Goal: Communication & Community: Answer question/provide support

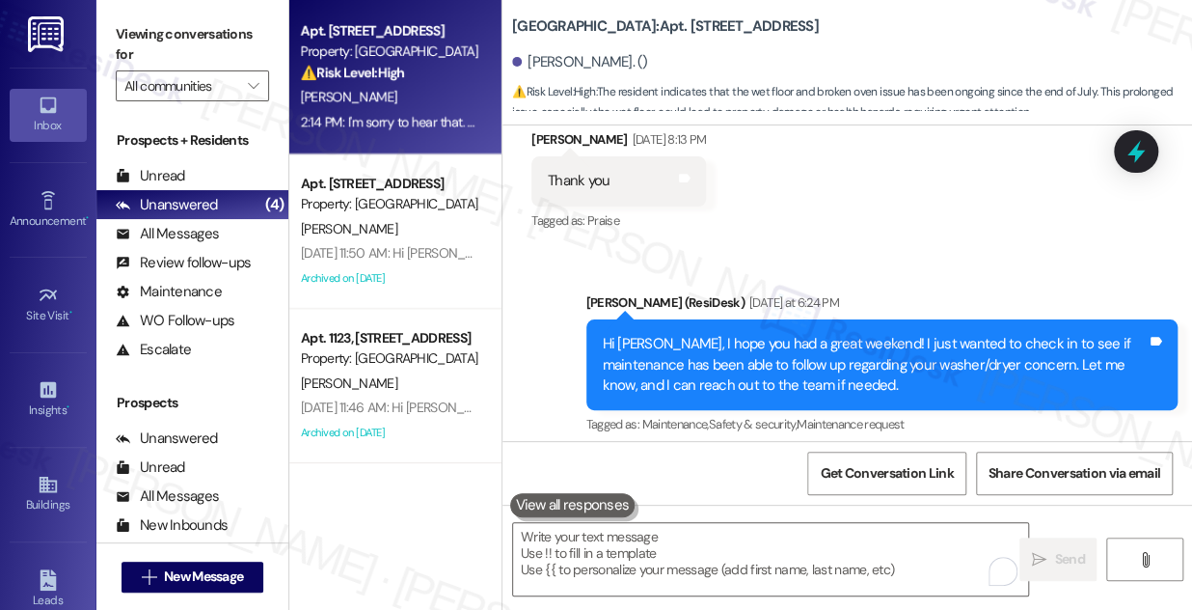
scroll to position [19048, 0]
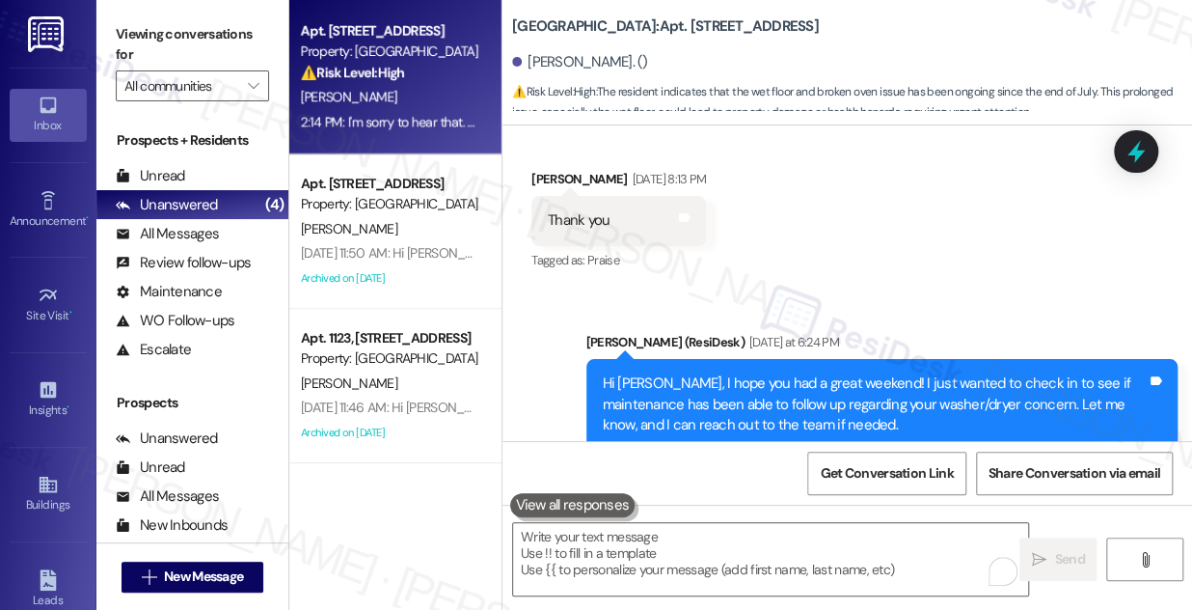
click at [703, 373] on div "Hi [PERSON_NAME], I hope you had a great weekend! I just wanted to check in to …" at bounding box center [875, 404] width 545 height 62
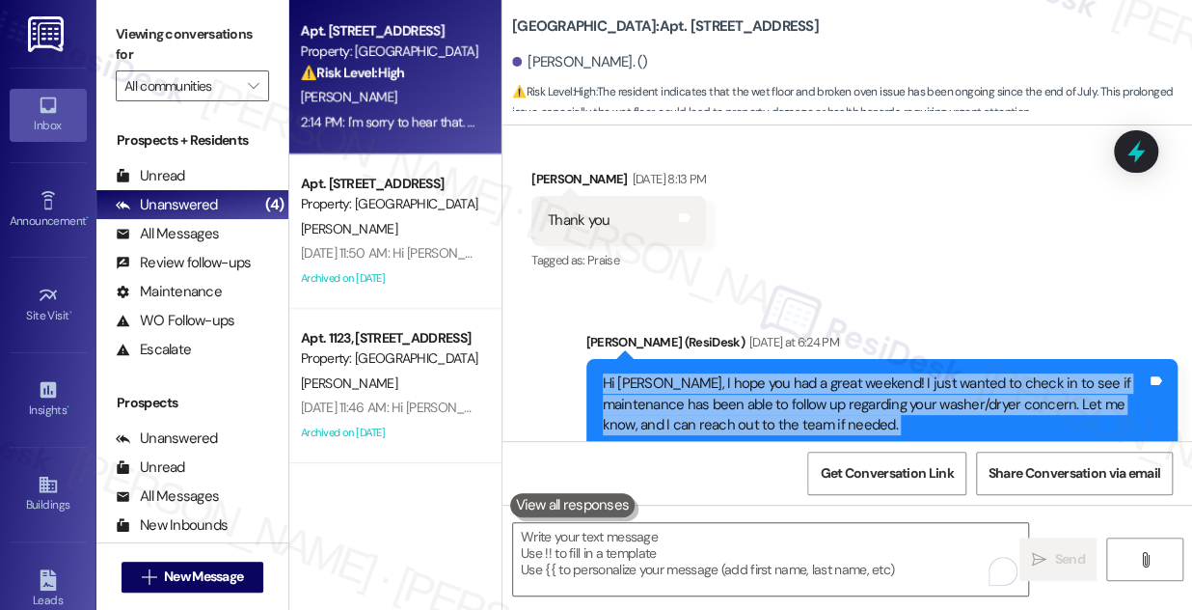
click at [703, 373] on div "Hi [PERSON_NAME], I hope you had a great weekend! I just wanted to check in to …" at bounding box center [875, 404] width 545 height 62
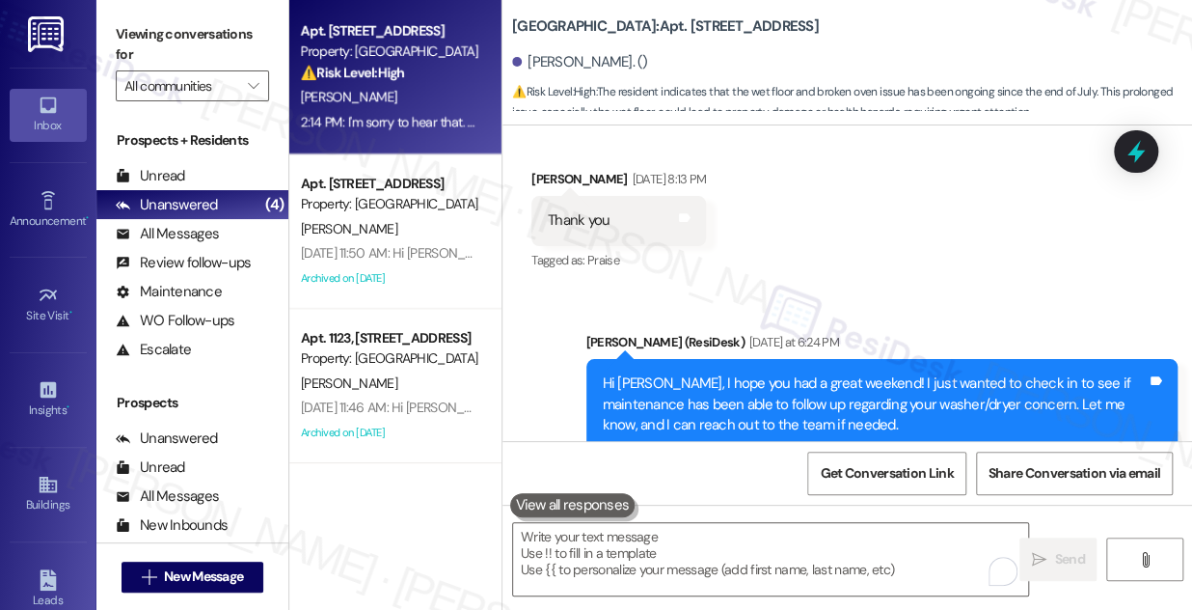
click at [777, 288] on div "Sent via SMS [PERSON_NAME] (ResiDesk) [DATE] at 6:24 PM Hi [PERSON_NAME], I hop…" at bounding box center [848, 390] width 690 height 205
click at [831, 373] on div "Hi [PERSON_NAME], I hope you had a great weekend! I just wanted to check in to …" at bounding box center [875, 404] width 545 height 62
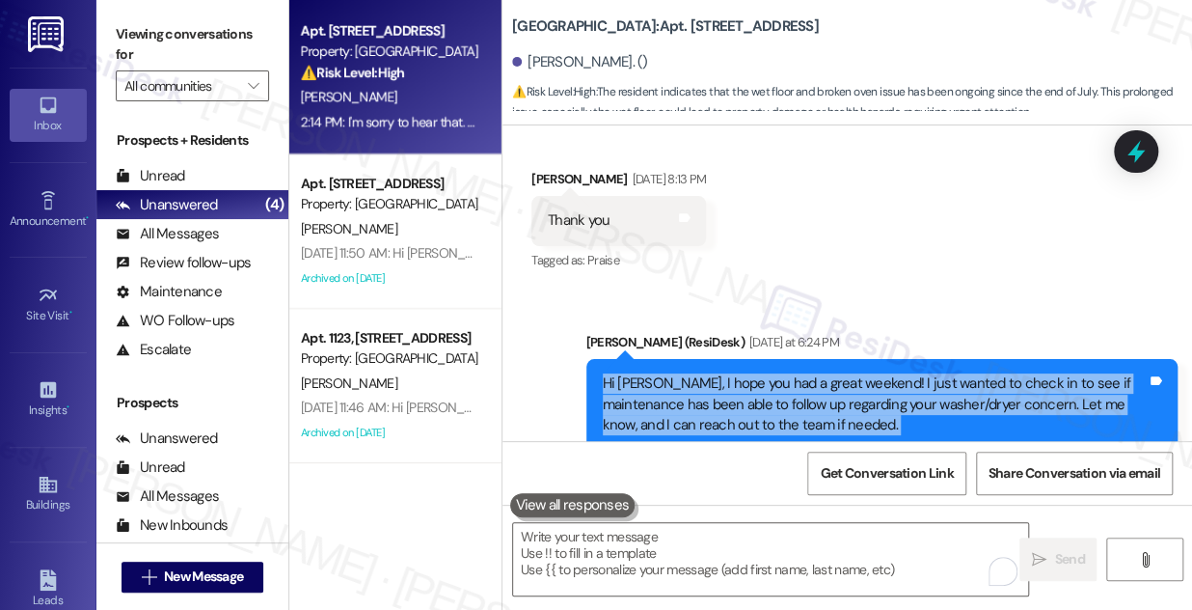
click at [831, 373] on div "Hi [PERSON_NAME], I hope you had a great weekend! I just wanted to check in to …" at bounding box center [875, 404] width 545 height 62
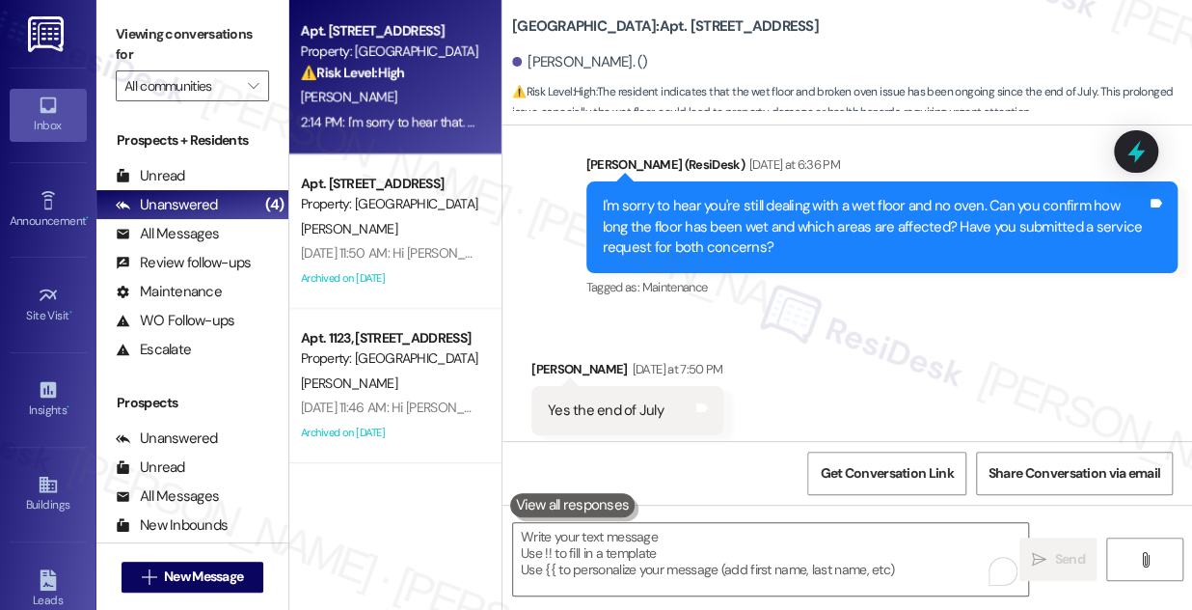
scroll to position [19798, 0]
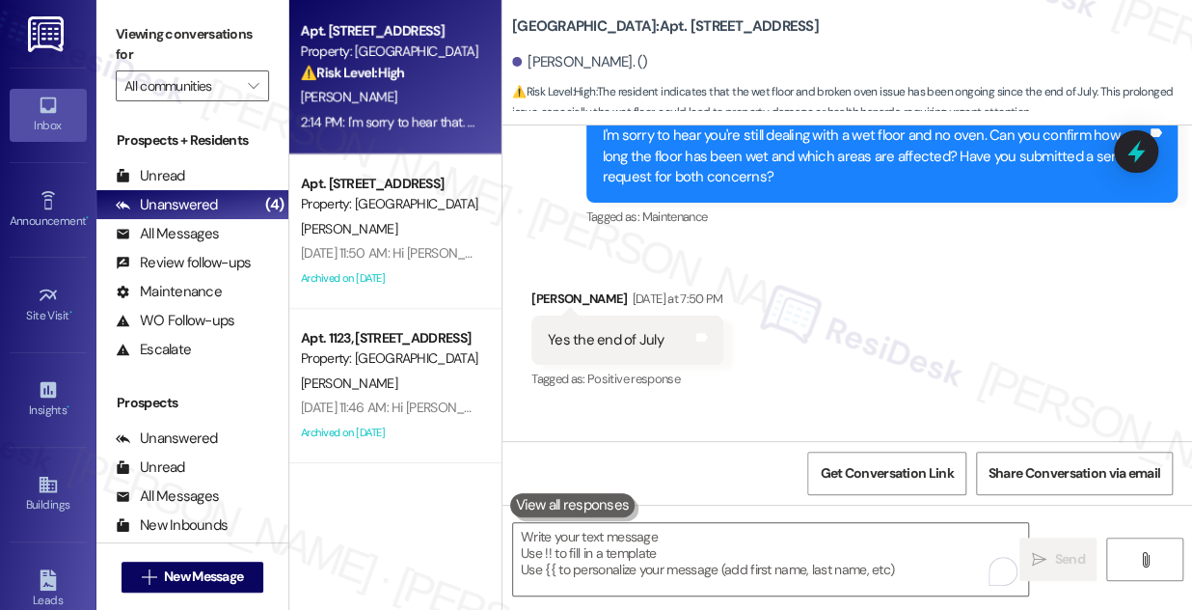
click at [743, 493] on div "I'm sorry to hear that. Can you please provide the service request numbers you …" at bounding box center [875, 513] width 545 height 41
click at [647, 493] on div "I'm sorry to hear that. Can you please provide the service request numbers you …" at bounding box center [875, 513] width 545 height 41
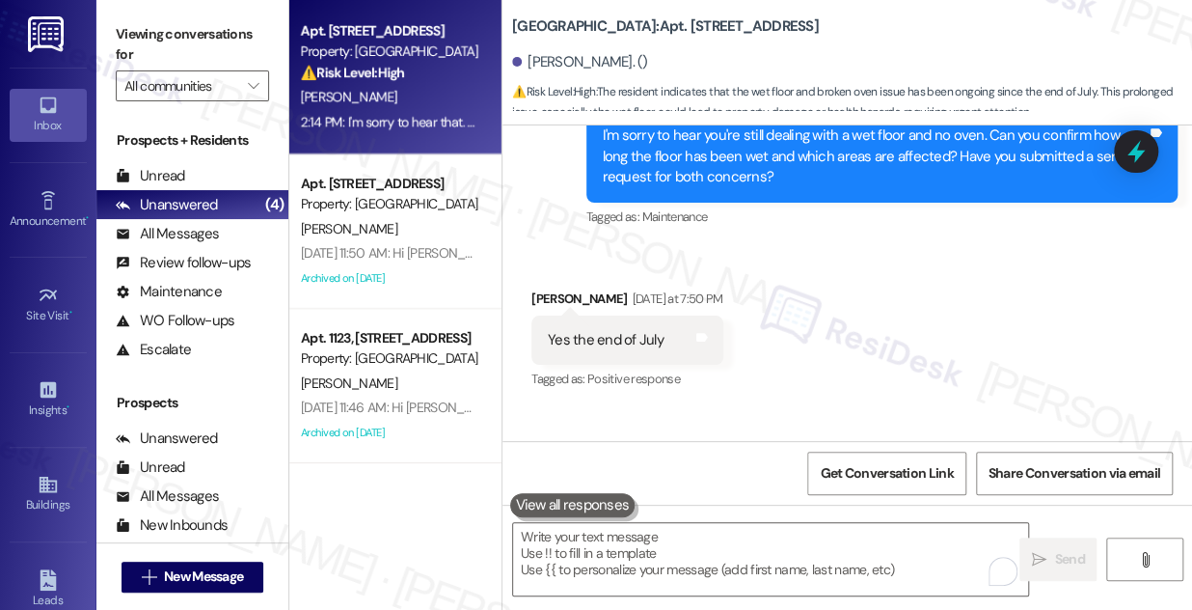
click at [647, 493] on div "I'm sorry to hear that. Can you please provide the service request numbers you …" at bounding box center [875, 513] width 545 height 41
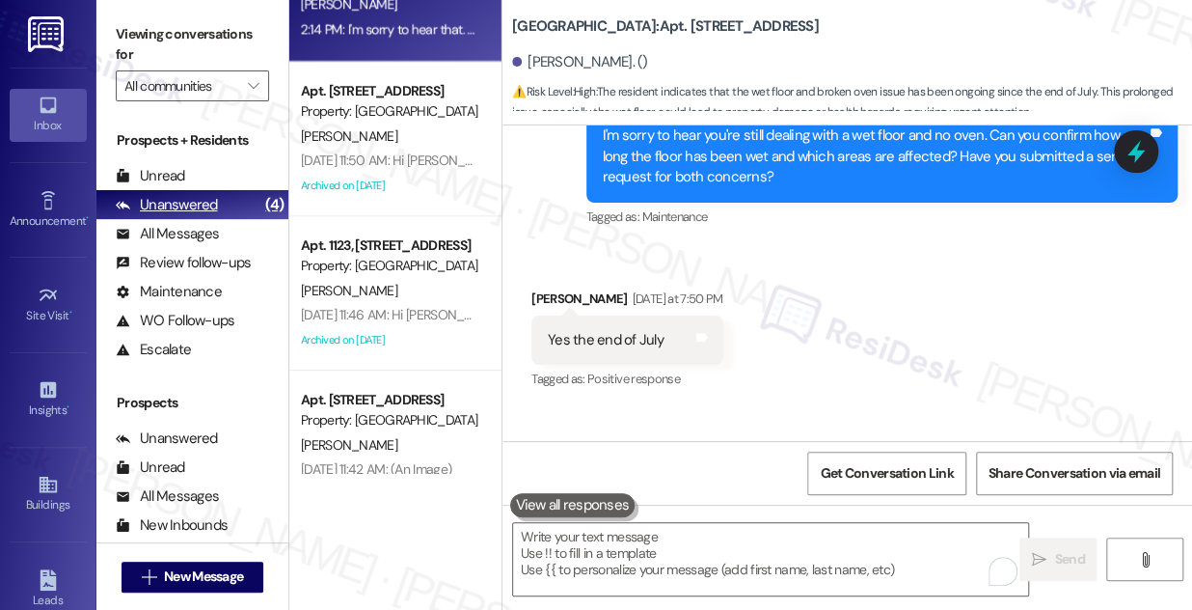
scroll to position [144, 0]
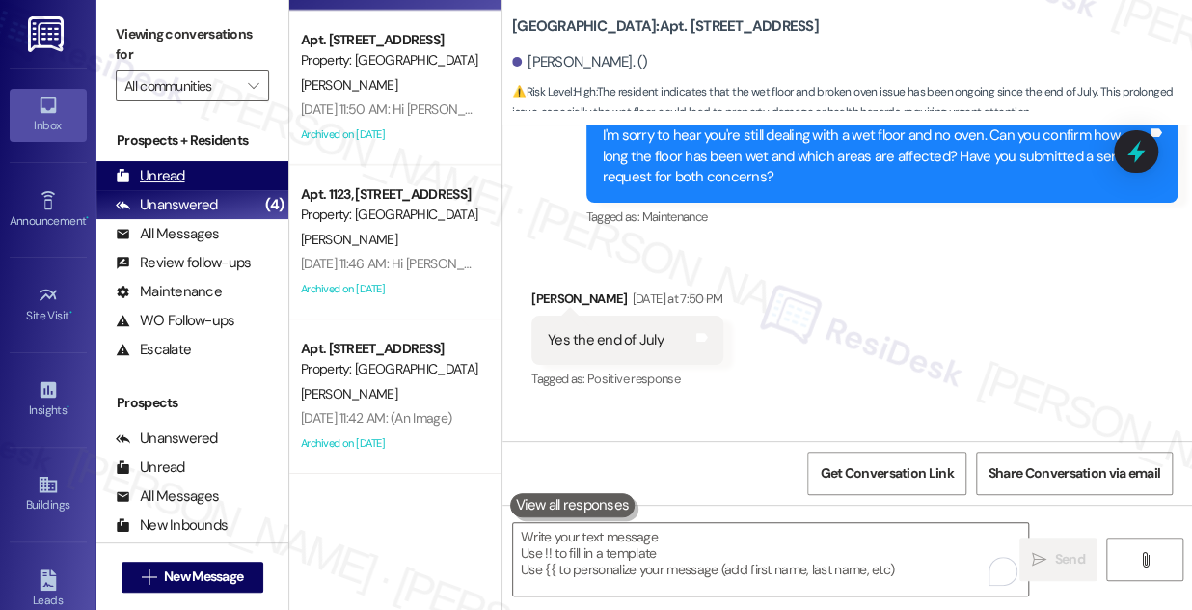
click at [183, 173] on div "Unread (0)" at bounding box center [192, 175] width 192 height 29
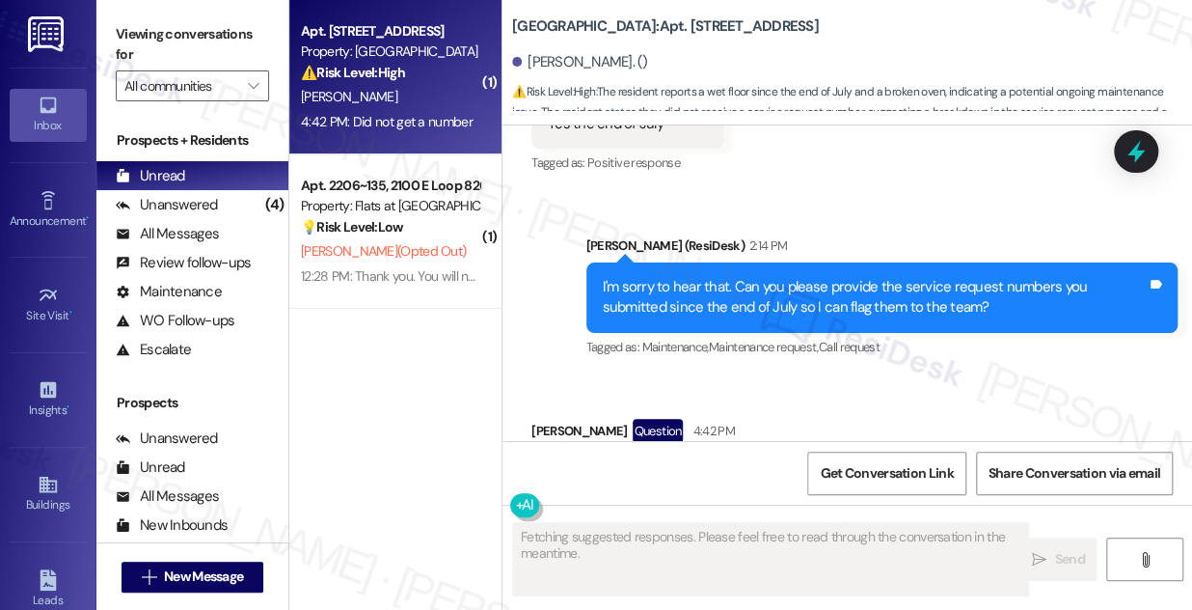
scroll to position [19992, 0]
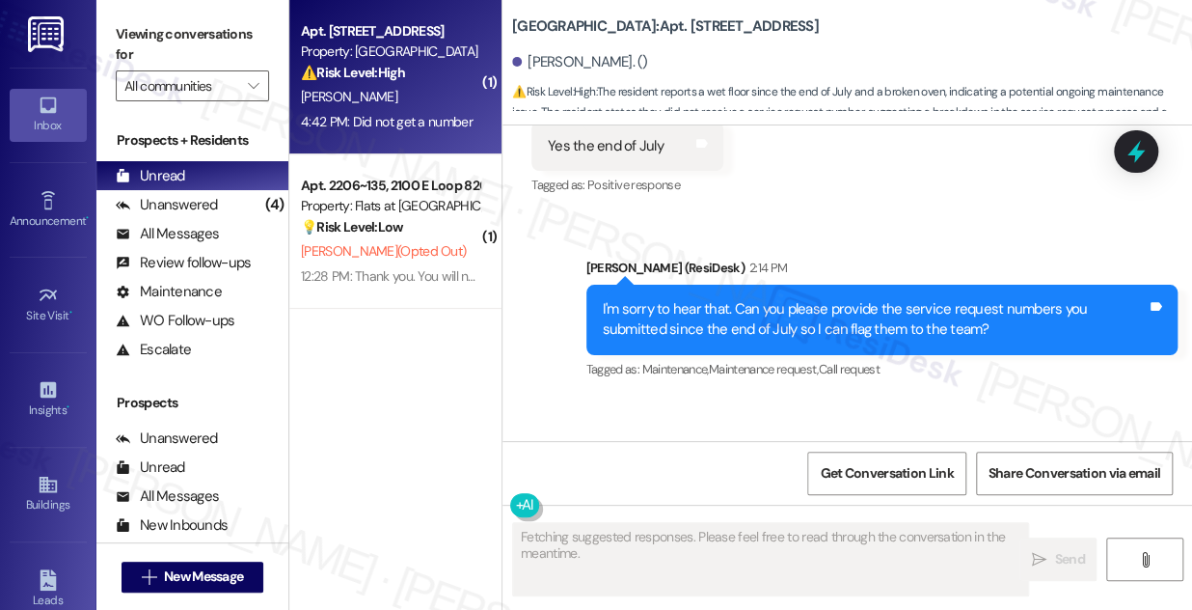
click at [415, 115] on div "4:42 PM: Did not get a number 4:42 PM: Did not get a number" at bounding box center [387, 121] width 172 height 17
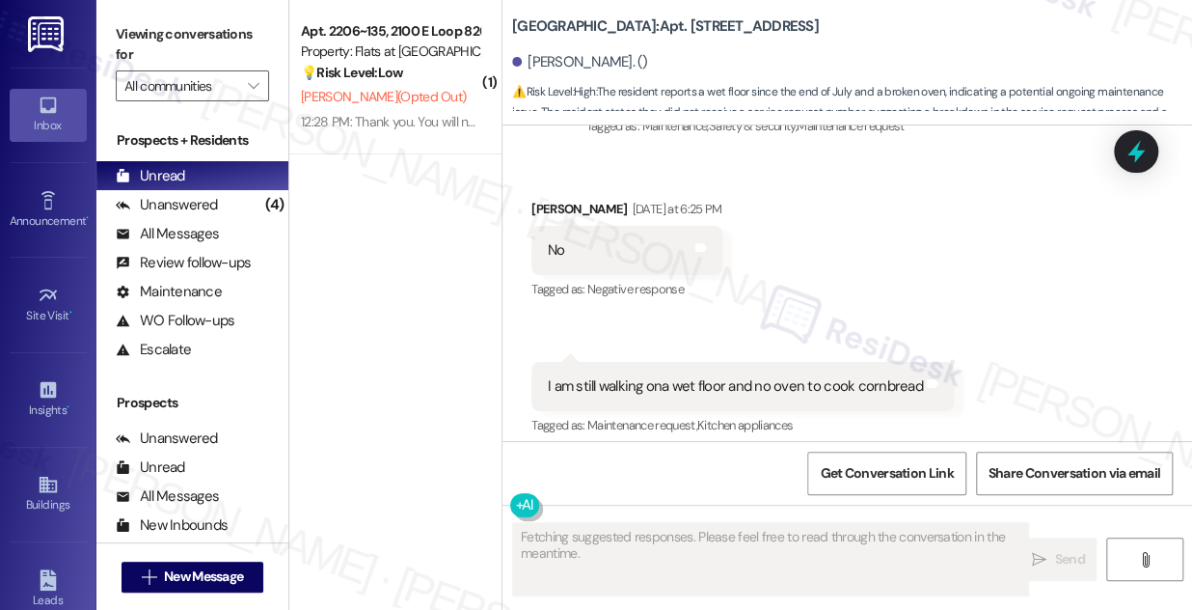
scroll to position [19291, 0]
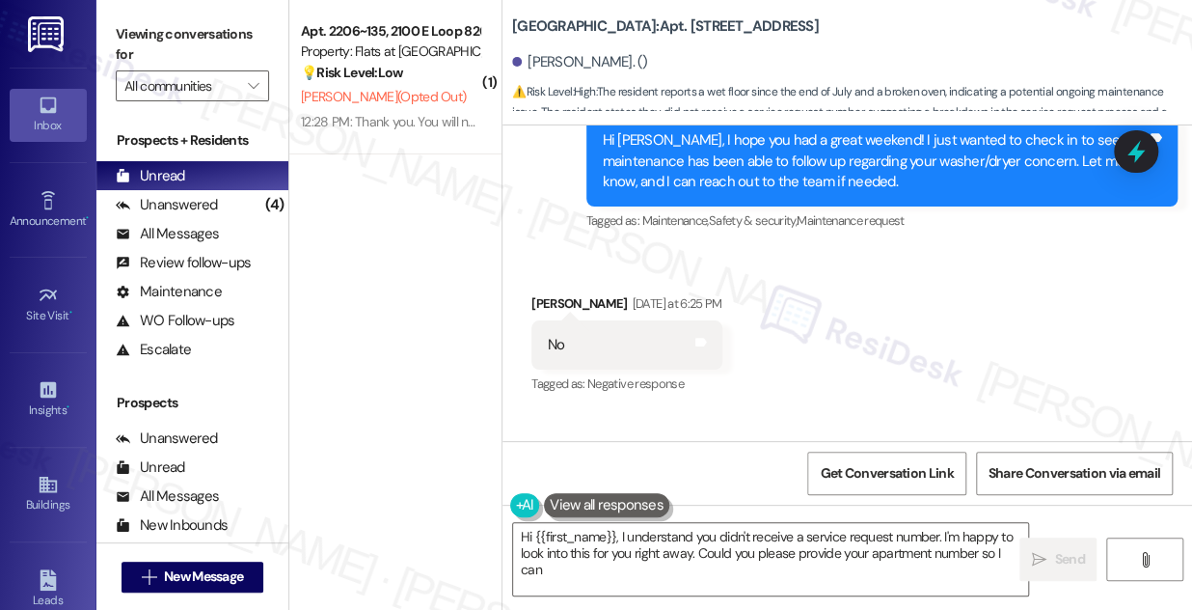
drag, startPoint x: 651, startPoint y: 377, endPoint x: 698, endPoint y: 371, distance: 46.7
click at [679, 456] on div "I am still walking ona wet floor and no oven to cook cornbread Tags and notes" at bounding box center [743, 480] width 423 height 49
type textarea "Hi {{first_name}}, I understand you didn't receive a service request number. I'…"
click at [718, 471] on div "I am still walking ona wet floor and no oven to cook cornbread" at bounding box center [735, 481] width 375 height 20
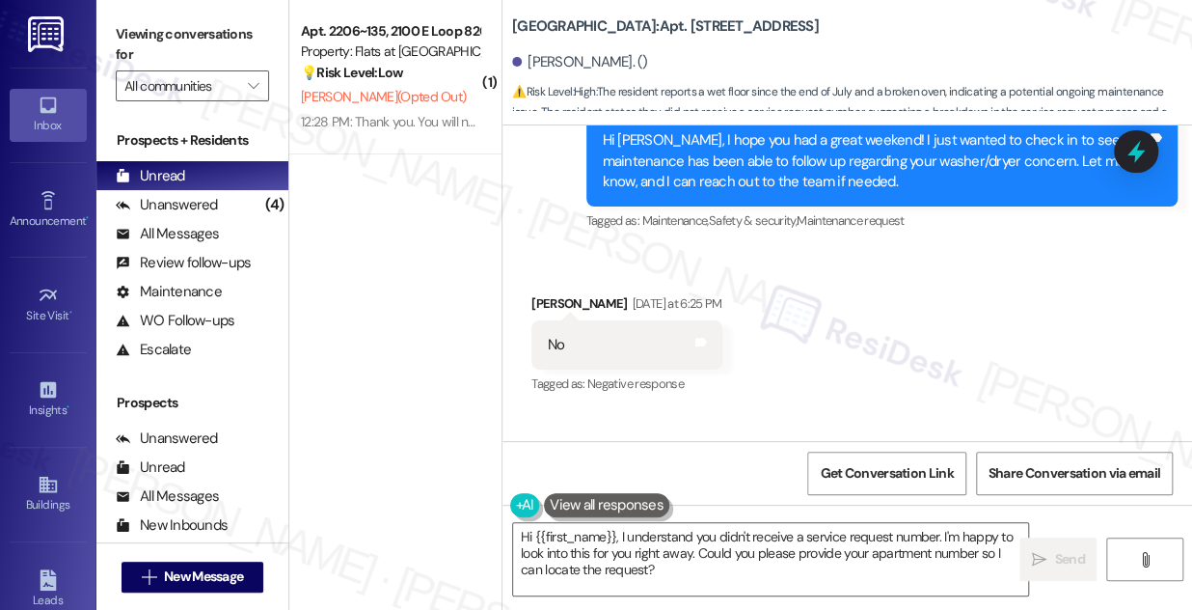
click at [718, 471] on div "I am still walking ona wet floor and no oven to cook cornbread" at bounding box center [735, 481] width 375 height 20
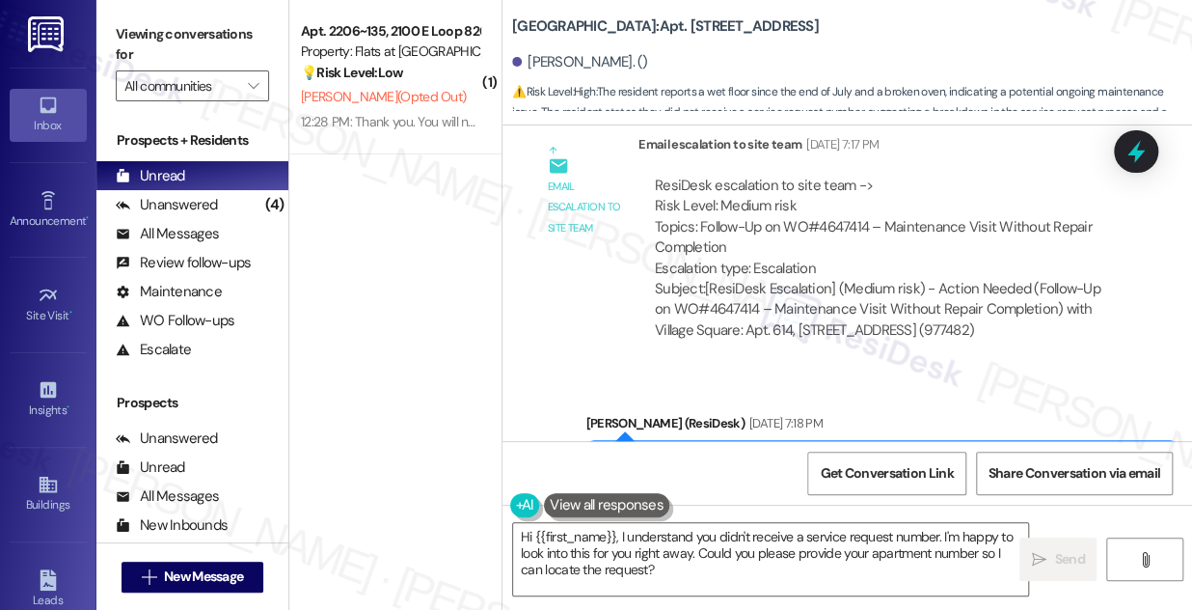
scroll to position [18502, 0]
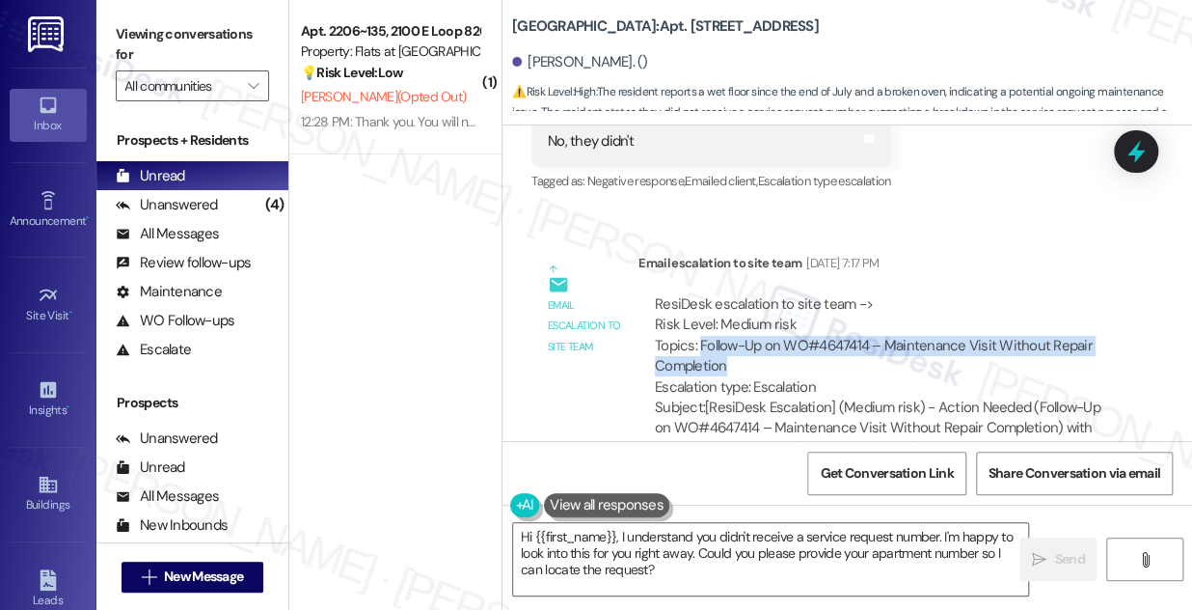
drag, startPoint x: 699, startPoint y: 224, endPoint x: 866, endPoint y: 238, distance: 167.5
click at [866, 294] on div "ResiDesk escalation to site team -> Risk Level: Medium risk Topics: Follow-Up o…" at bounding box center [881, 345] width 452 height 103
copy div "Follow-Up on WO#4647414 – Maintenance Visit Without Repair Completion"
click at [1144, 157] on icon at bounding box center [1136, 151] width 33 height 33
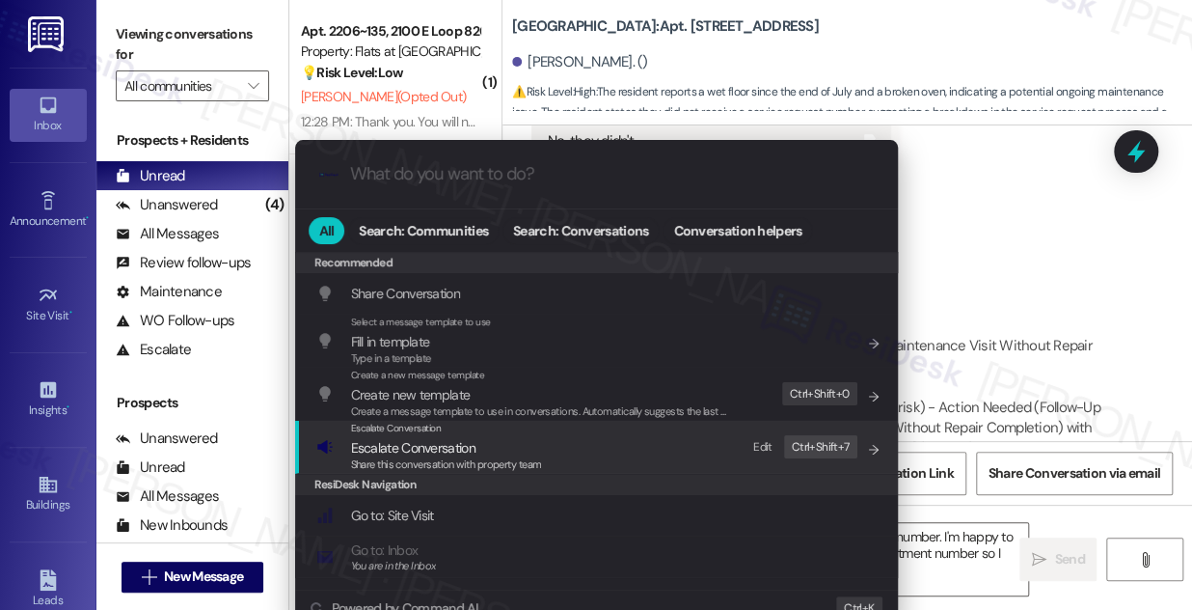
click at [515, 456] on div "Share this conversation with property team" at bounding box center [446, 464] width 191 height 17
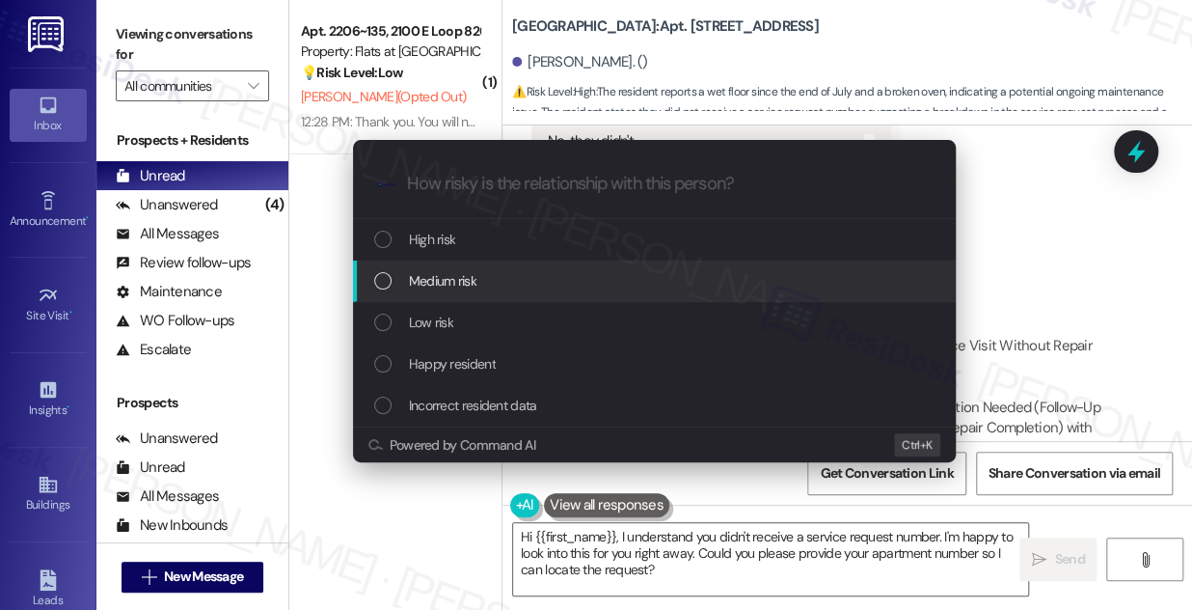
click at [471, 285] on span "Medium risk" at bounding box center [443, 280] width 68 height 21
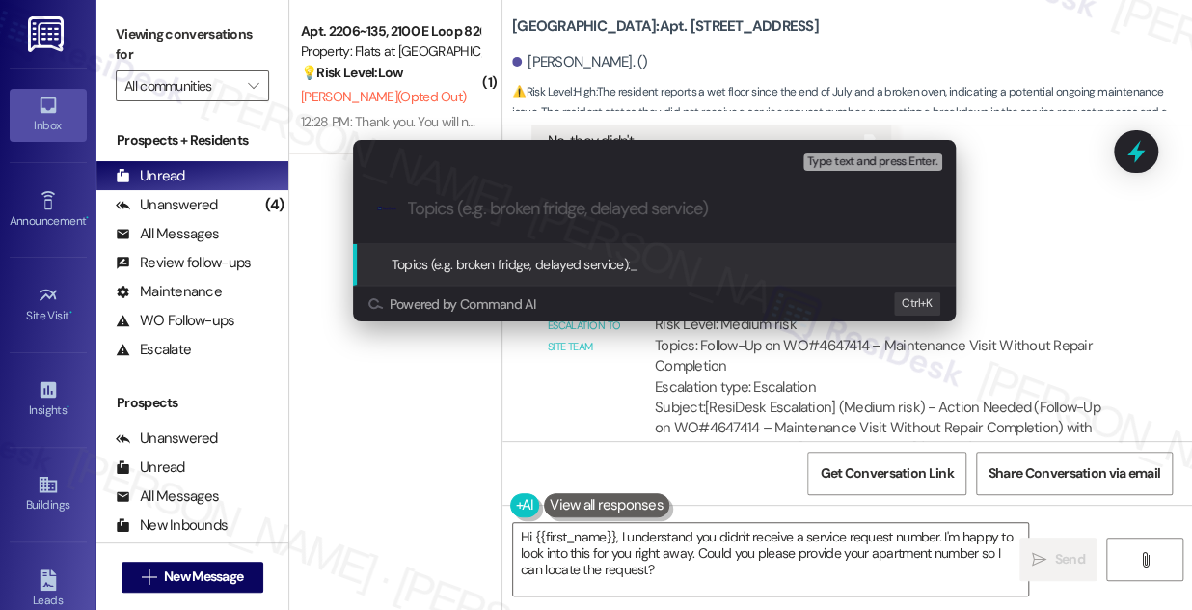
paste input "Follow-Up on WO#4647414 – Maintenance Visit Without Repair Completion"
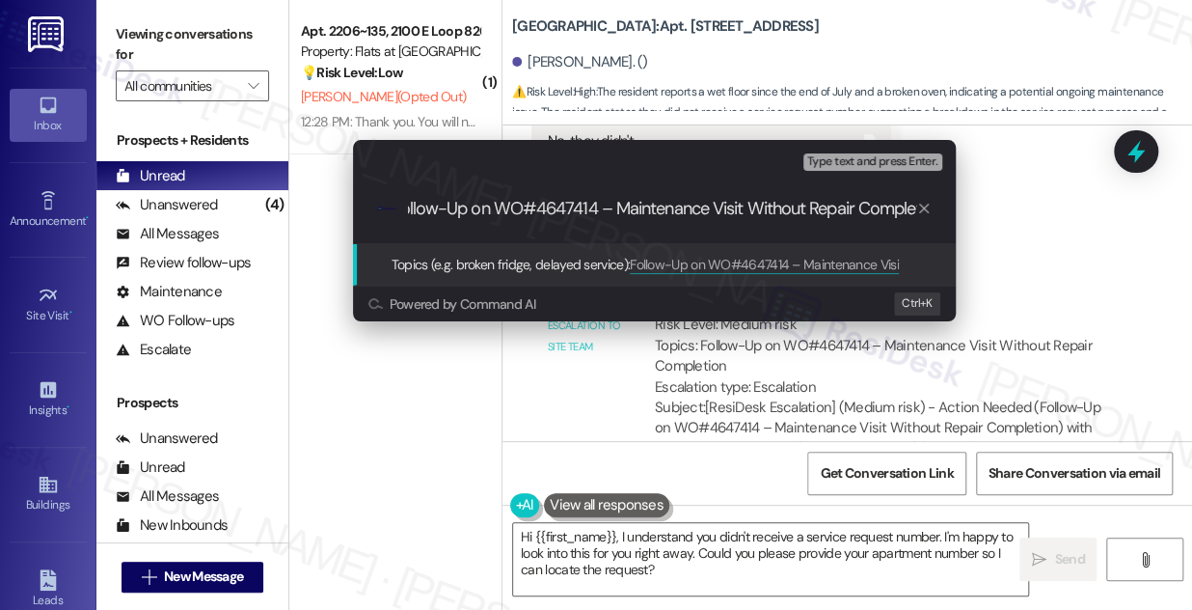
scroll to position [0, 0]
click at [1084, 251] on div "Escalate Conversation Medium risk Topics (e.g. broken fridge, delayed service) …" at bounding box center [596, 305] width 1192 height 610
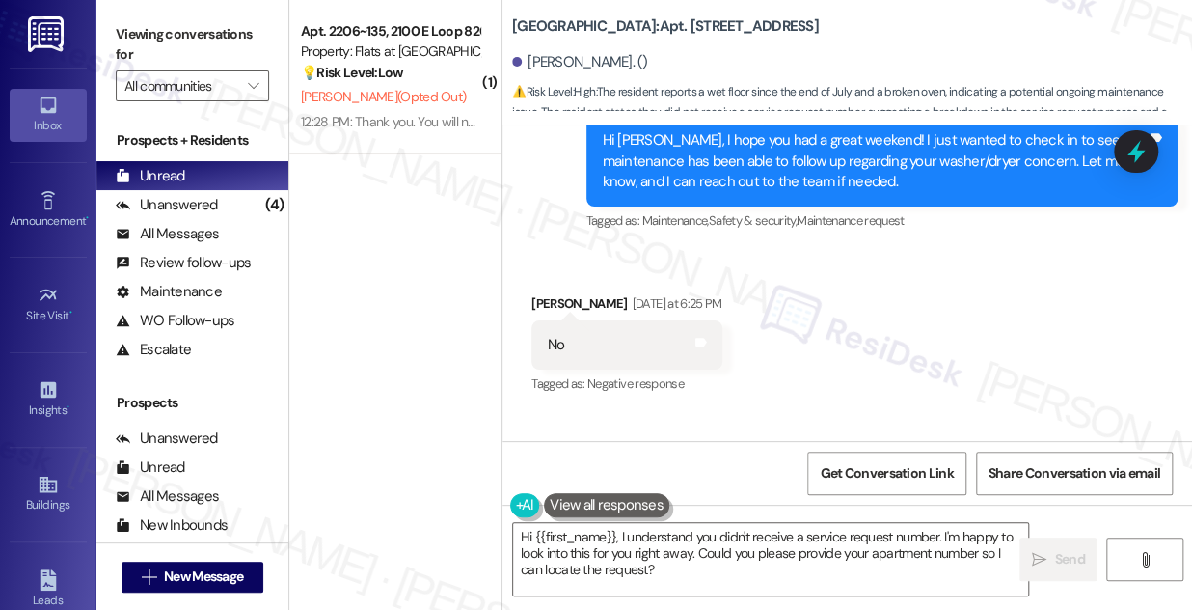
scroll to position [19554, 0]
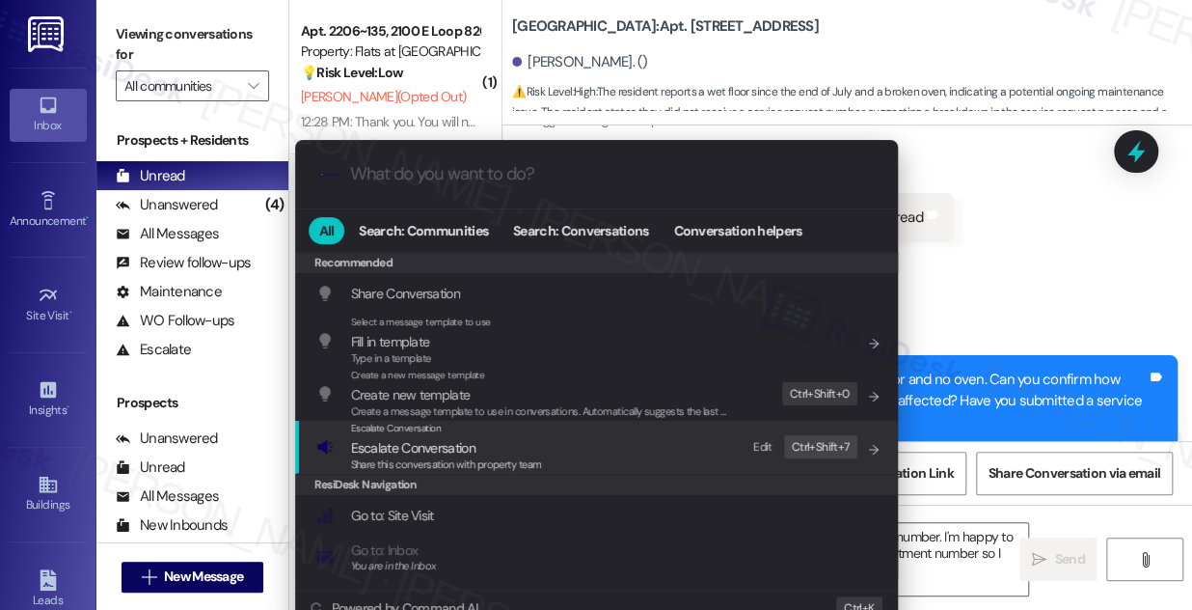
click at [434, 437] on span "Escalate Conversation" at bounding box center [413, 447] width 124 height 21
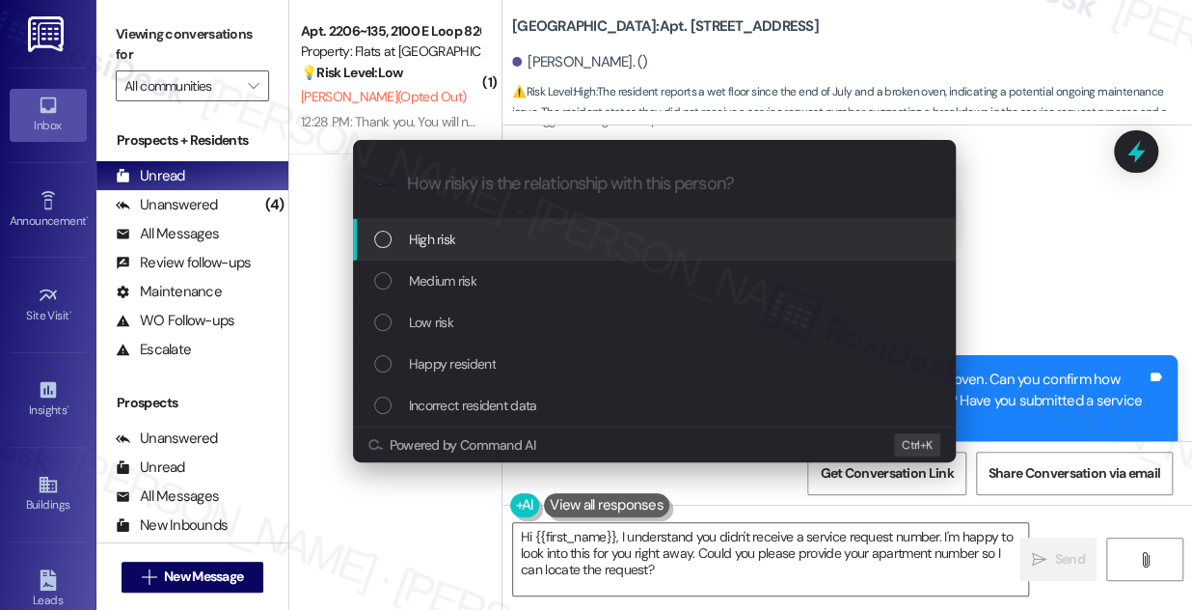
click at [434, 259] on div "High risk" at bounding box center [654, 239] width 603 height 41
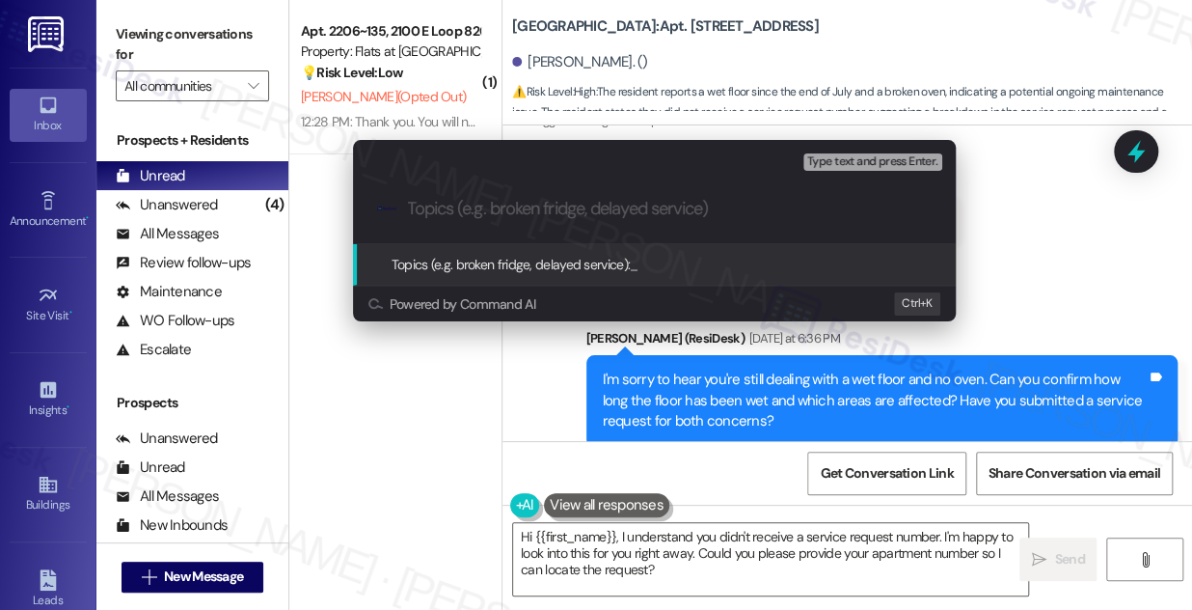
click at [737, 419] on div "Escalate Conversation High risk Topics (e.g. broken fridge, delayed service) An…" at bounding box center [596, 305] width 1192 height 610
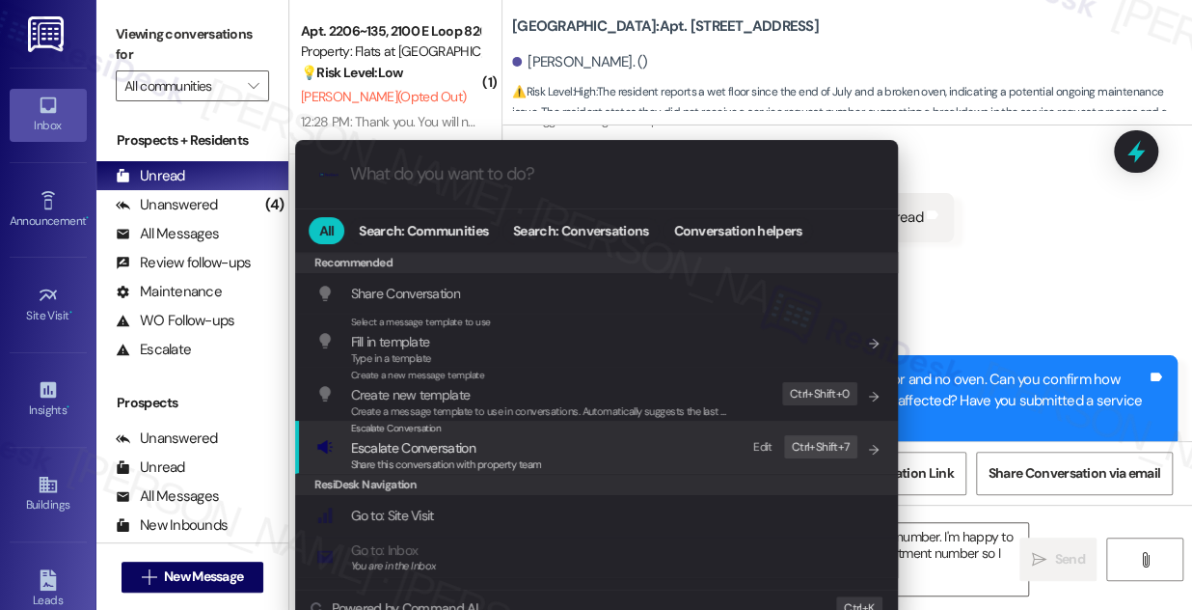
click at [461, 434] on div "Escalate Conversation" at bounding box center [446, 428] width 191 height 15
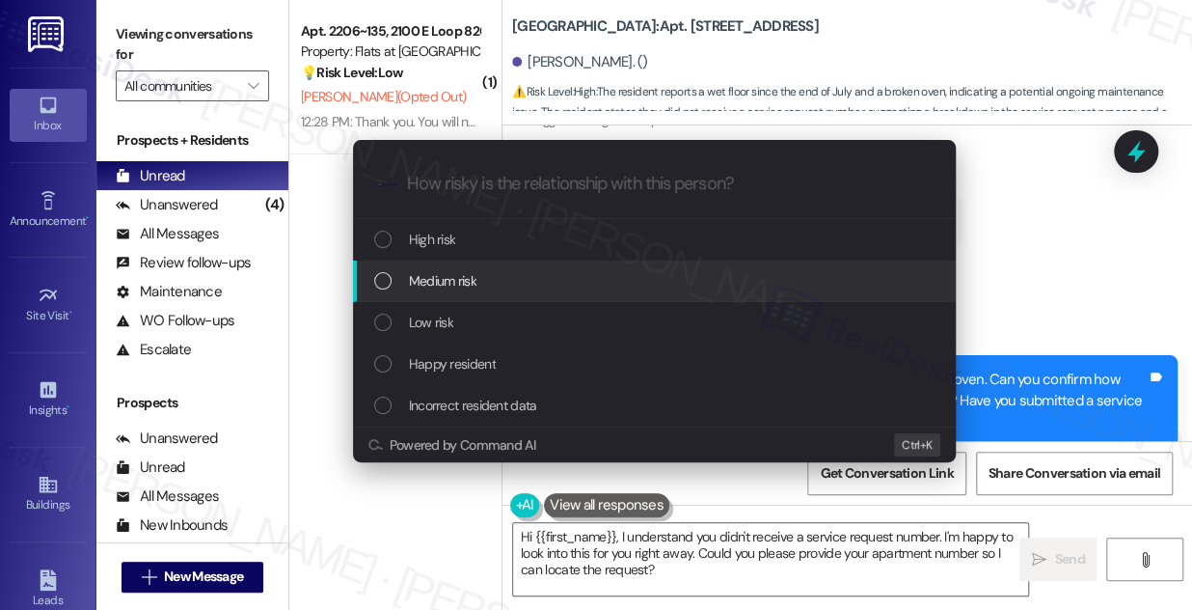
click at [488, 282] on div "Medium risk" at bounding box center [656, 280] width 564 height 21
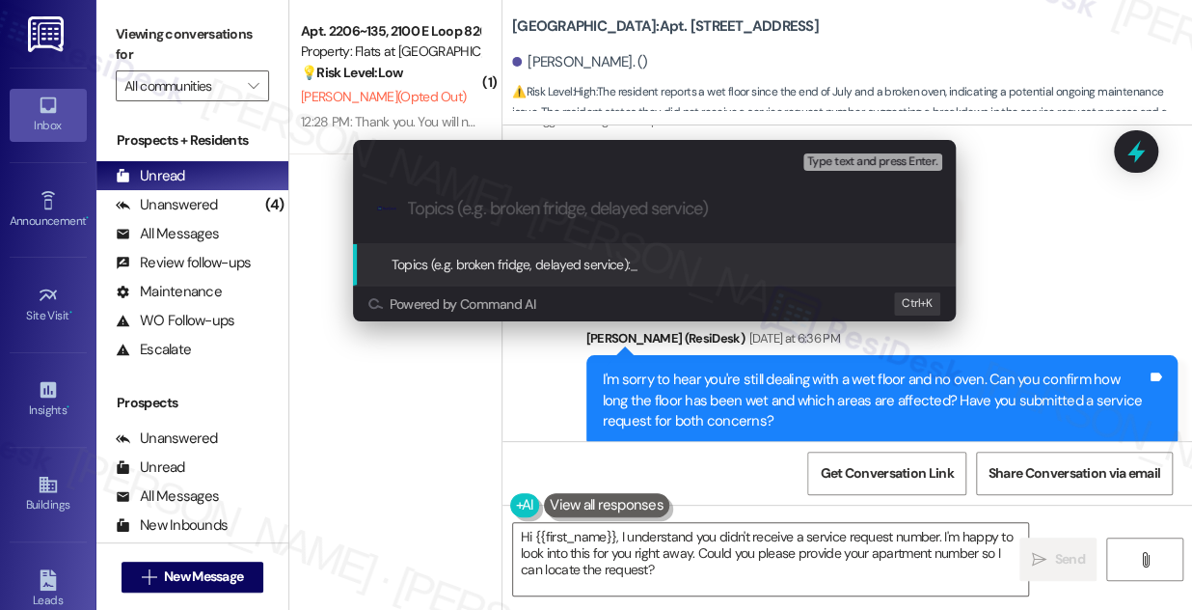
paste input "Follow-Up on WO#4647414 – Maintenance Visit Without Repair Completion, oven and…"
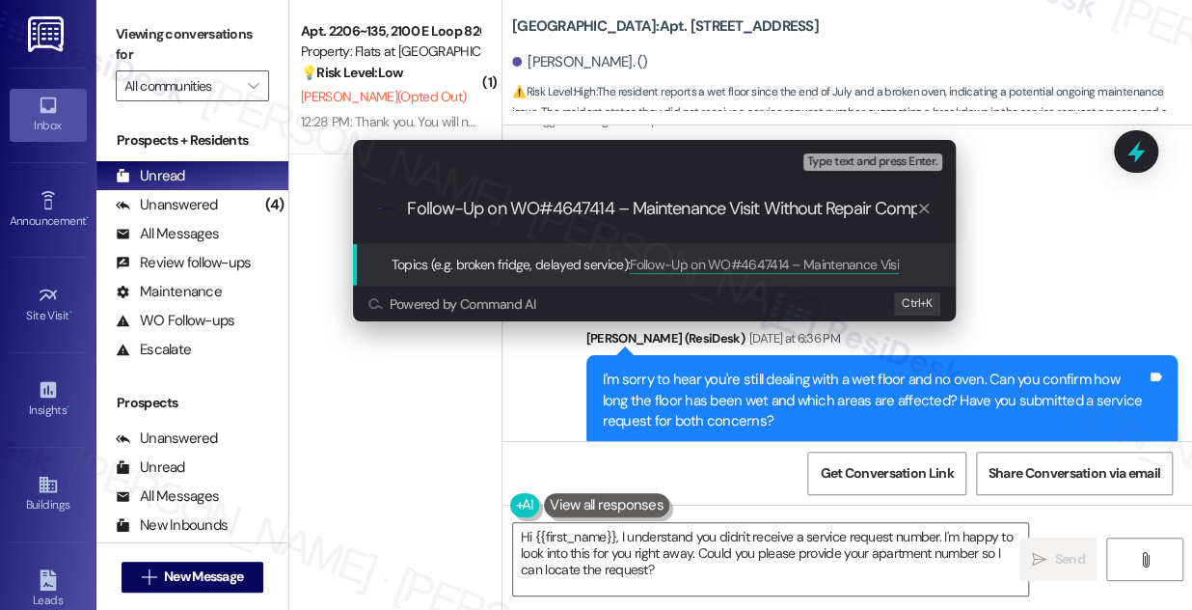
scroll to position [0, 187]
drag, startPoint x: 676, startPoint y: 207, endPoint x: 818, endPoint y: 211, distance: 141.9
click at [818, 211] on input "Follow-Up on WO#4647414 – Maintenance Visit Without Repair Completion, oven and…" at bounding box center [662, 209] width 508 height 20
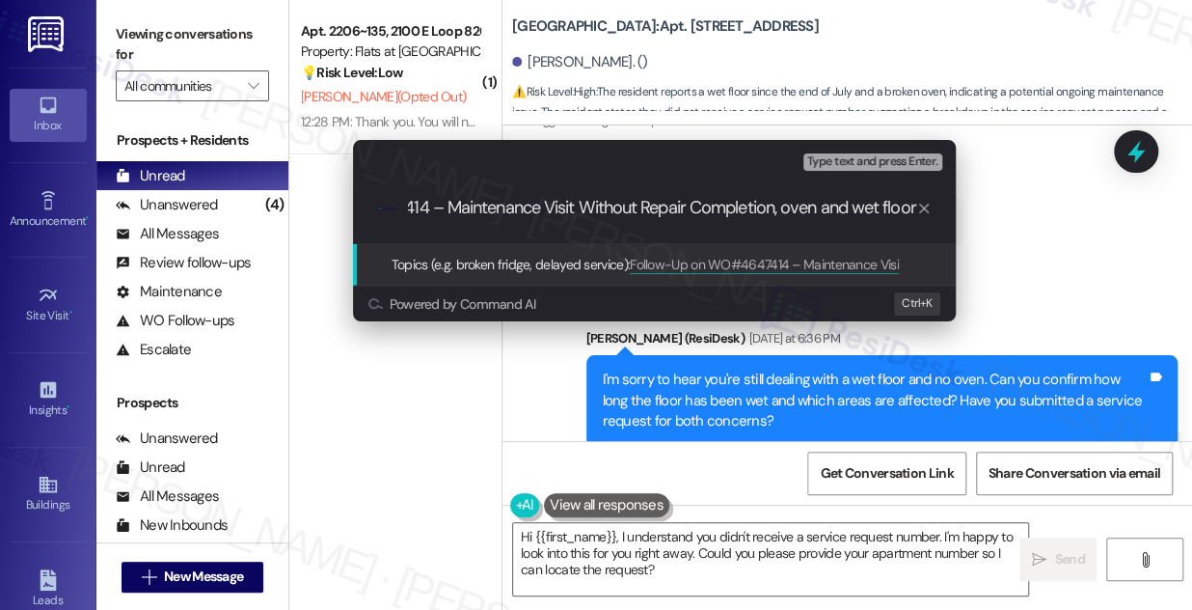
drag, startPoint x: 780, startPoint y: 212, endPoint x: 1028, endPoint y: 228, distance: 248.4
click at [1028, 228] on div "Escalate Conversation Medium risk Topics (e.g. broken fridge, delayed service) …" at bounding box center [596, 305] width 1192 height 610
click at [850, 205] on input "Follow-Up on WO#4647414 – Maintenance Visit Without Repair Completion, oven and…" at bounding box center [662, 209] width 508 height 20
click at [900, 207] on input "Follow-Up on WO#4647414 – Maintenance Visit Without Repair Completion, oven and…" at bounding box center [662, 209] width 508 height 20
type input "Follow-Up on WO#4647414 – Maintenance Visit Without Repair Completion, oven and…"
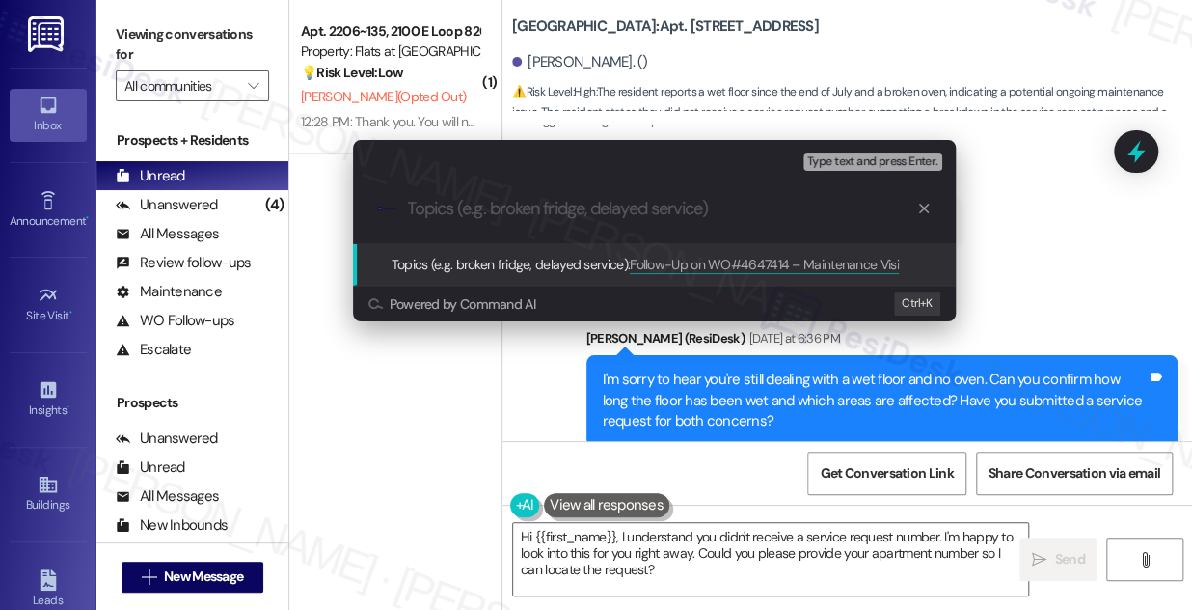
scroll to position [0, 0]
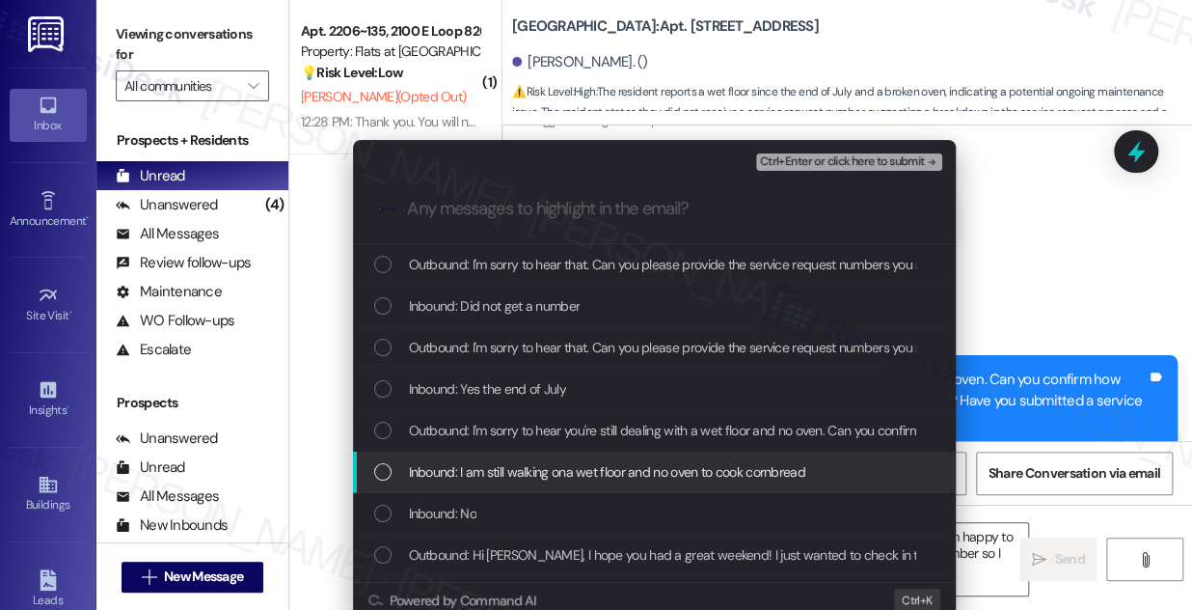
click at [558, 470] on span "Inbound: I am still walking ona wet floor and no oven to cook cornbread" at bounding box center [607, 471] width 397 height 21
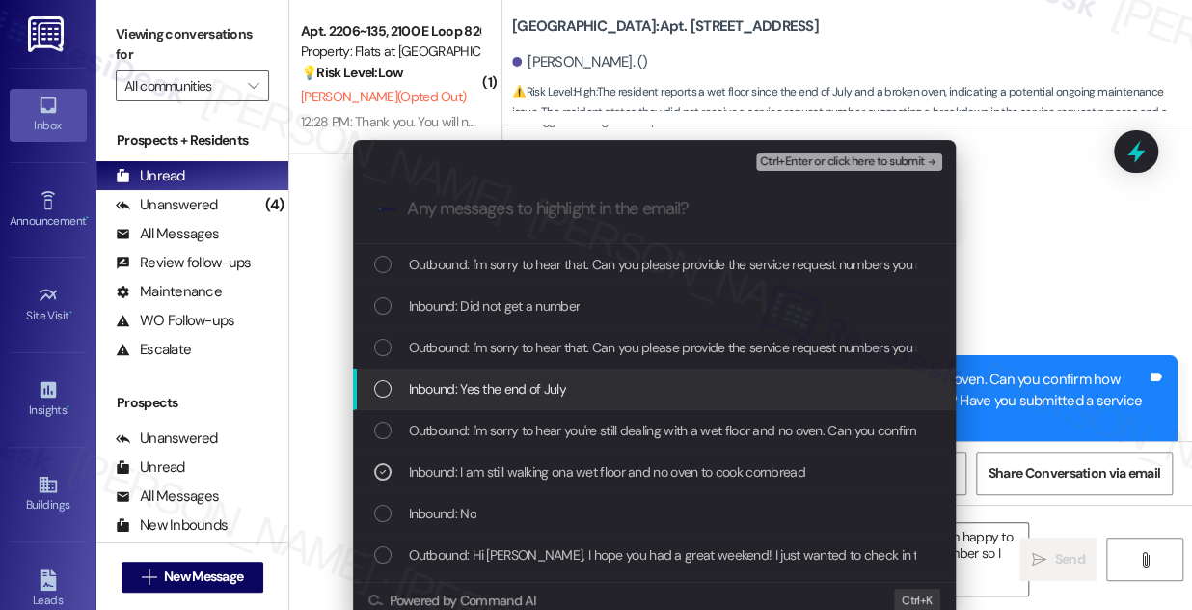
click at [539, 372] on div "Inbound: Yes the end of July" at bounding box center [654, 389] width 603 height 41
click at [528, 382] on span "Inbound: Yes the end of July" at bounding box center [487, 388] width 157 height 21
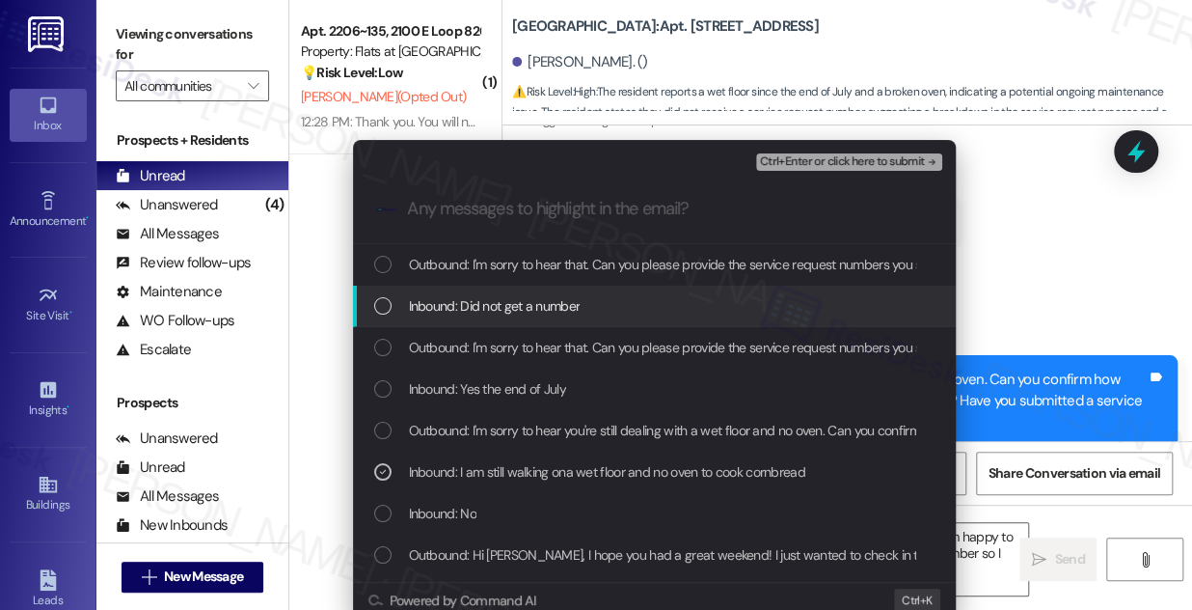
click at [501, 296] on span "Inbound: Did not get a number" at bounding box center [495, 305] width 172 height 21
click at [530, 297] on span "Inbound: Did not get a number" at bounding box center [495, 305] width 172 height 21
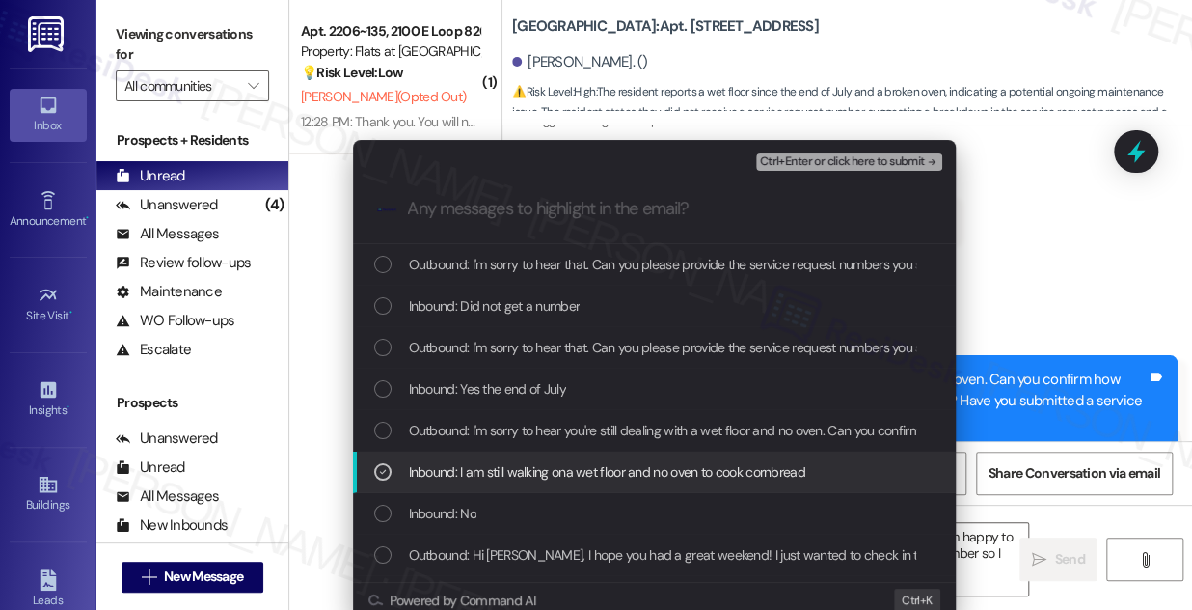
scroll to position [175, 0]
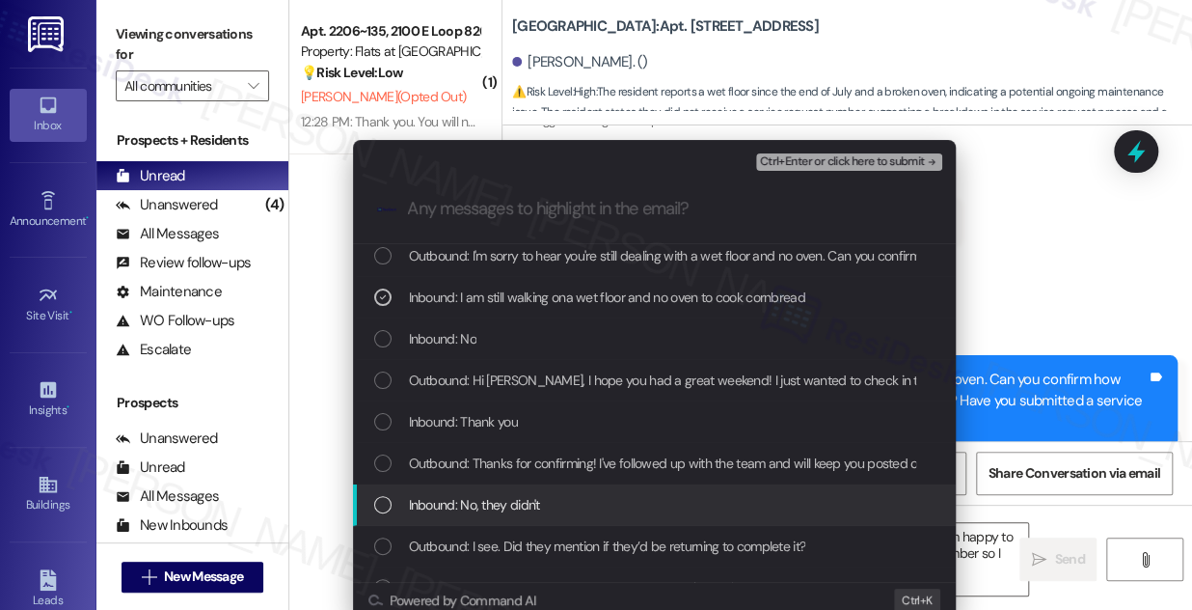
click at [534, 494] on span "Inbound: No, they didn't" at bounding box center [474, 504] width 131 height 21
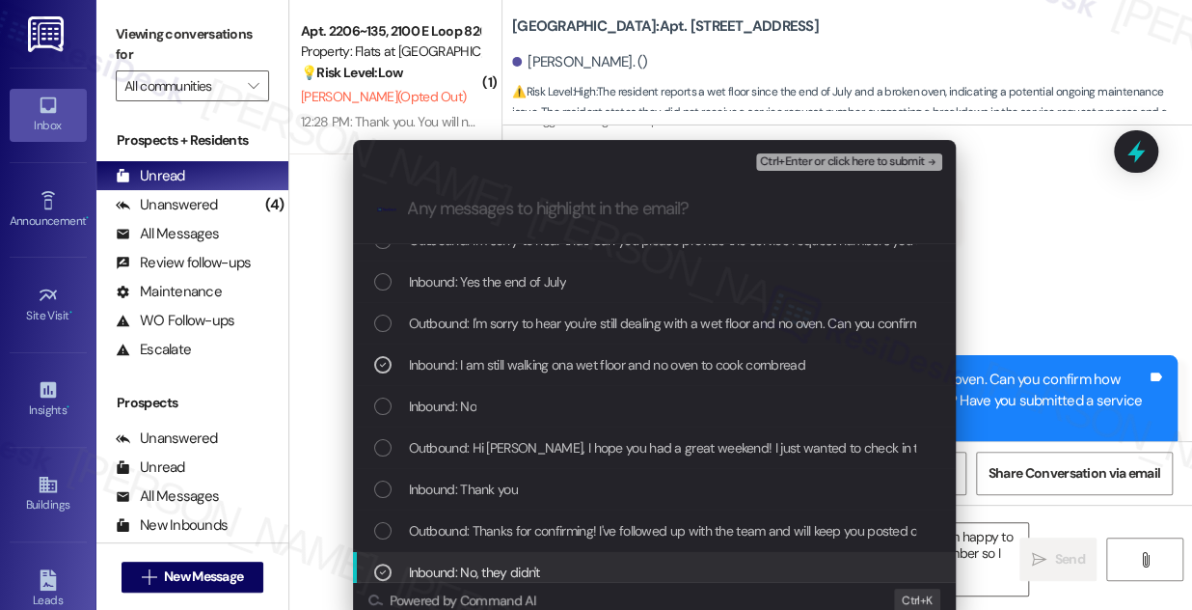
scroll to position [0, 0]
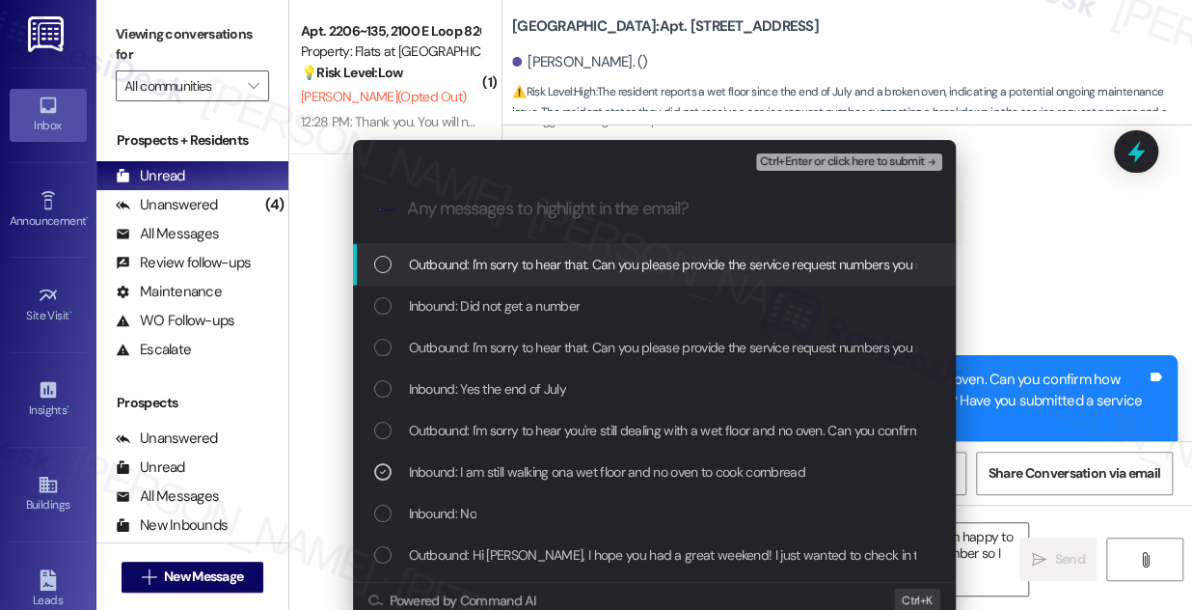
click at [774, 156] on span "Ctrl+Enter or click here to submit" at bounding box center [842, 162] width 165 height 14
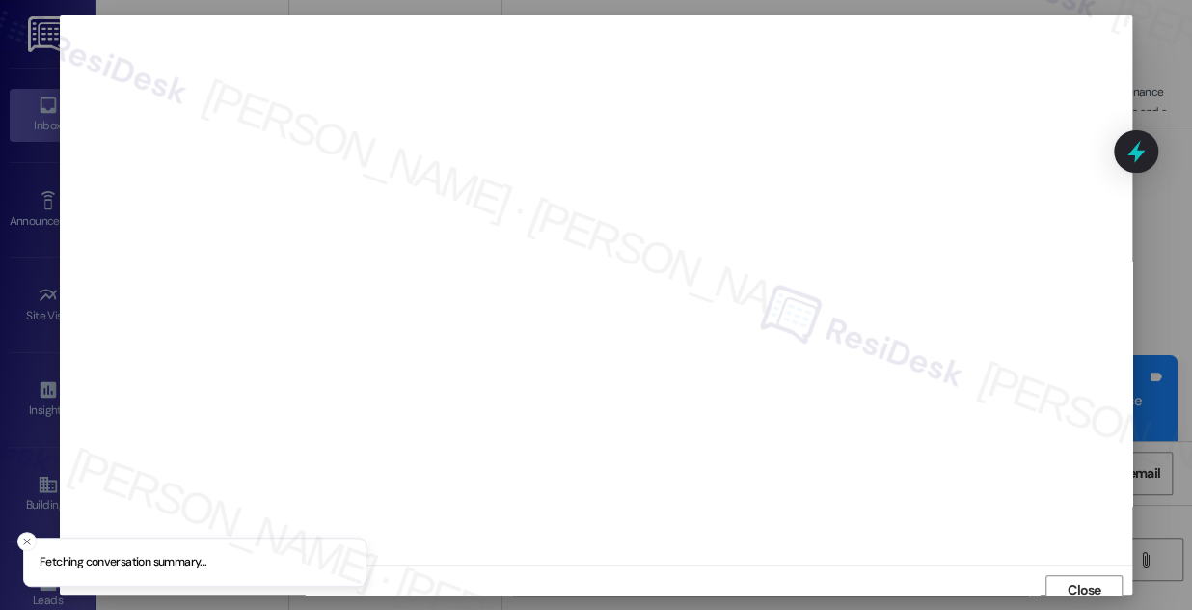
scroll to position [11, 0]
click at [1068, 571] on span "Close" at bounding box center [1085, 579] width 34 height 20
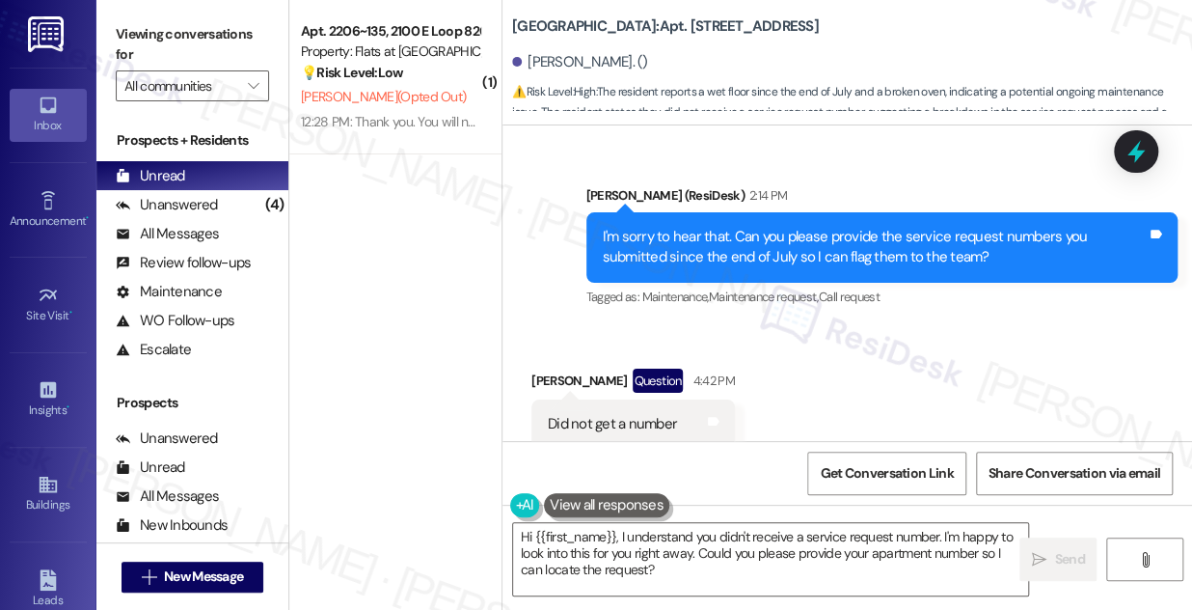
scroll to position [20149, 0]
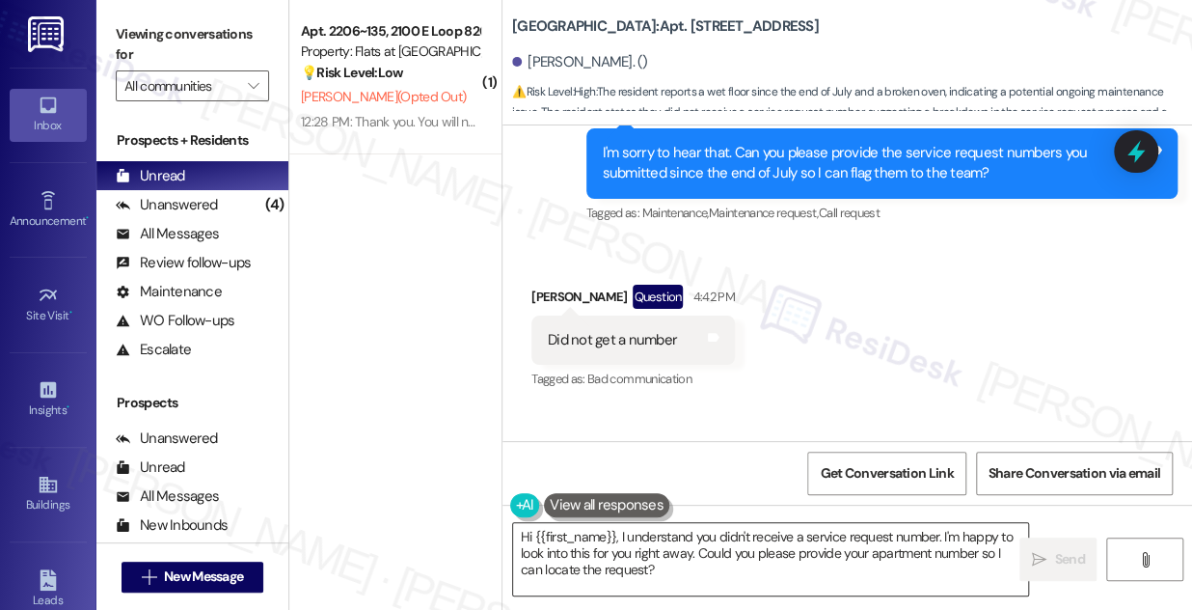
click at [645, 544] on textarea "Hi {{first_name}}, I understand you didn't receive a service request number. I'…" at bounding box center [770, 559] width 515 height 72
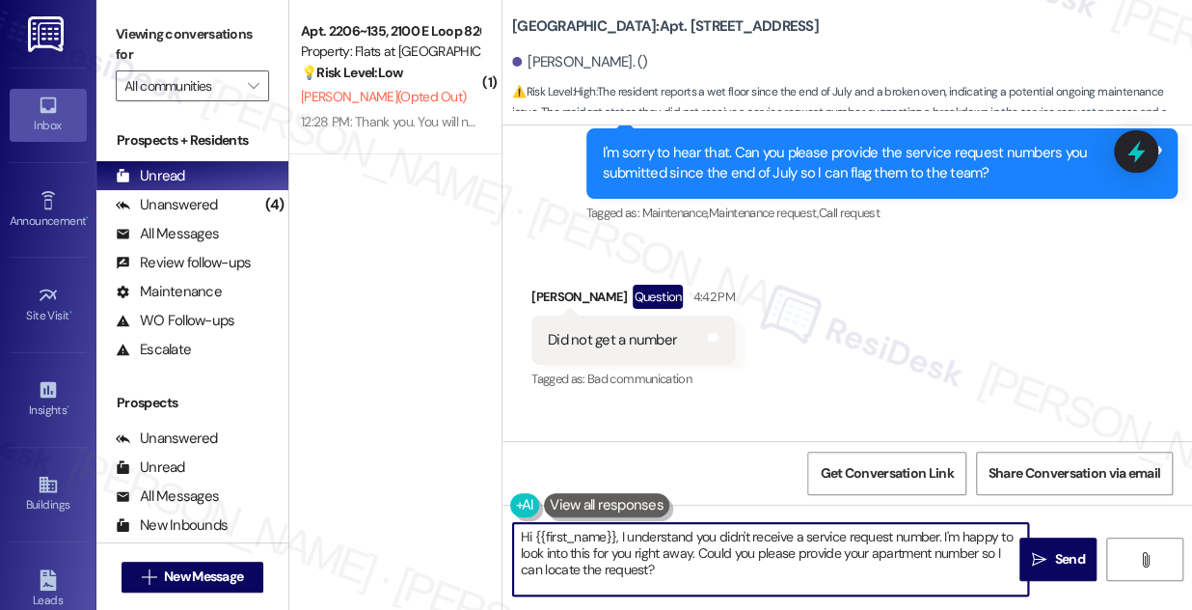
click at [645, 544] on textarea "Hi {{first_name}}, I understand you didn't receive a service request number. I'…" at bounding box center [770, 559] width 515 height 72
type textarea "I see, may I know the reason why you have a wet floor? And can you confirm whic…"
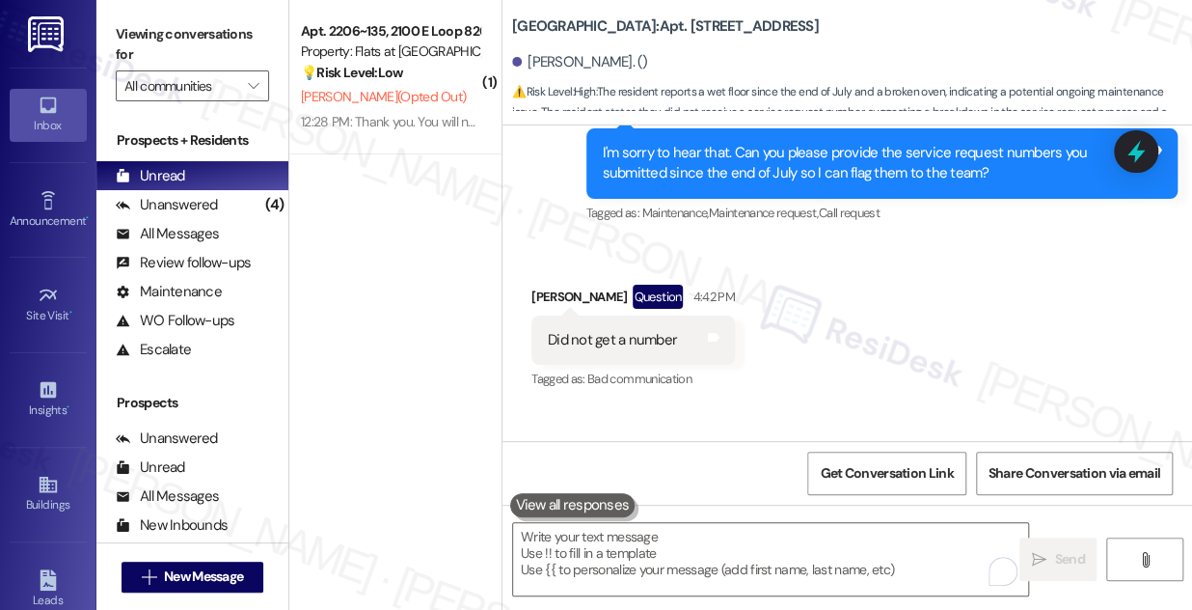
click at [130, 50] on label "Viewing conversations for" at bounding box center [192, 44] width 153 height 51
click at [148, 30] on label "Viewing conversations for" at bounding box center [192, 44] width 153 height 51
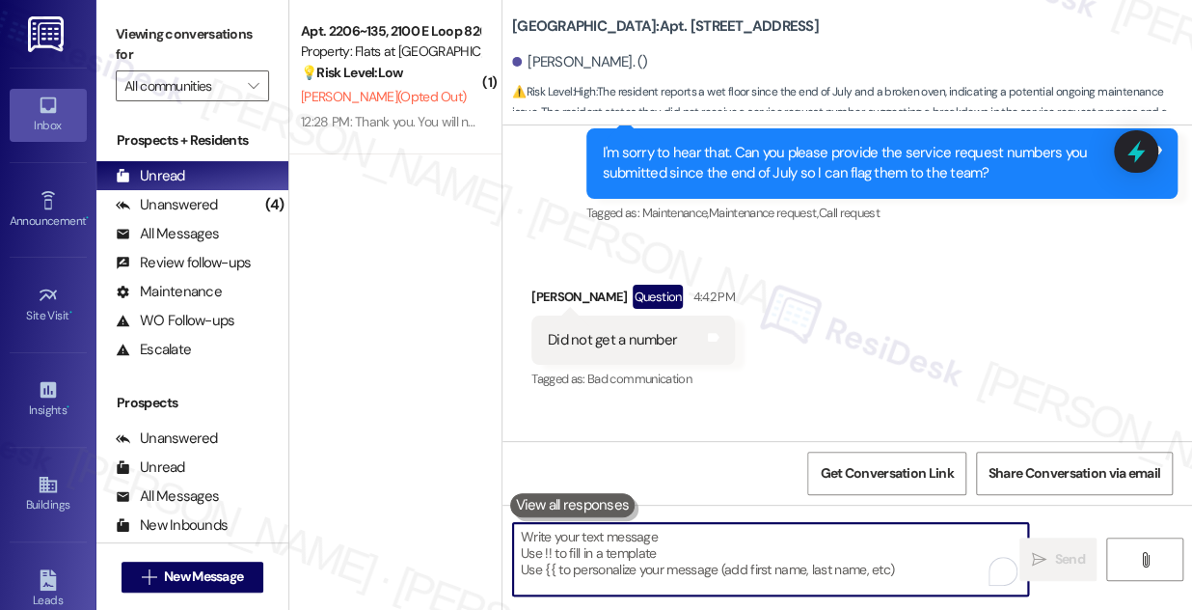
click at [571, 538] on textarea "To enrich screen reader interactions, please activate Accessibility in Grammarl…" at bounding box center [770, 559] width 515 height 72
paste textarea "I see—may I ask what caused the wet floor? Also, could you confirm which area y…"
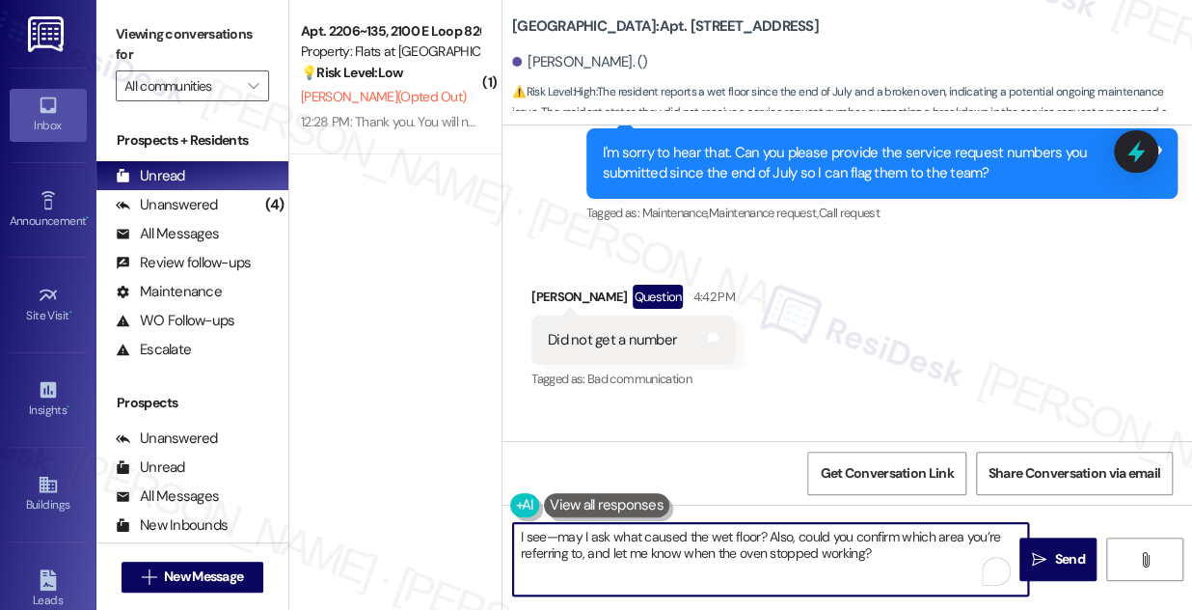
drag, startPoint x: 554, startPoint y: 534, endPoint x: 525, endPoint y: 532, distance: 29.0
click at [525, 532] on textarea "I see—may I ask what caused the wet floor? Also, could you confirm which area y…" at bounding box center [770, 559] width 515 height 72
click at [662, 561] on textarea "Thanks for the swift response. May I ask what caused the wet floor? Also, could…" at bounding box center [770, 559] width 515 height 72
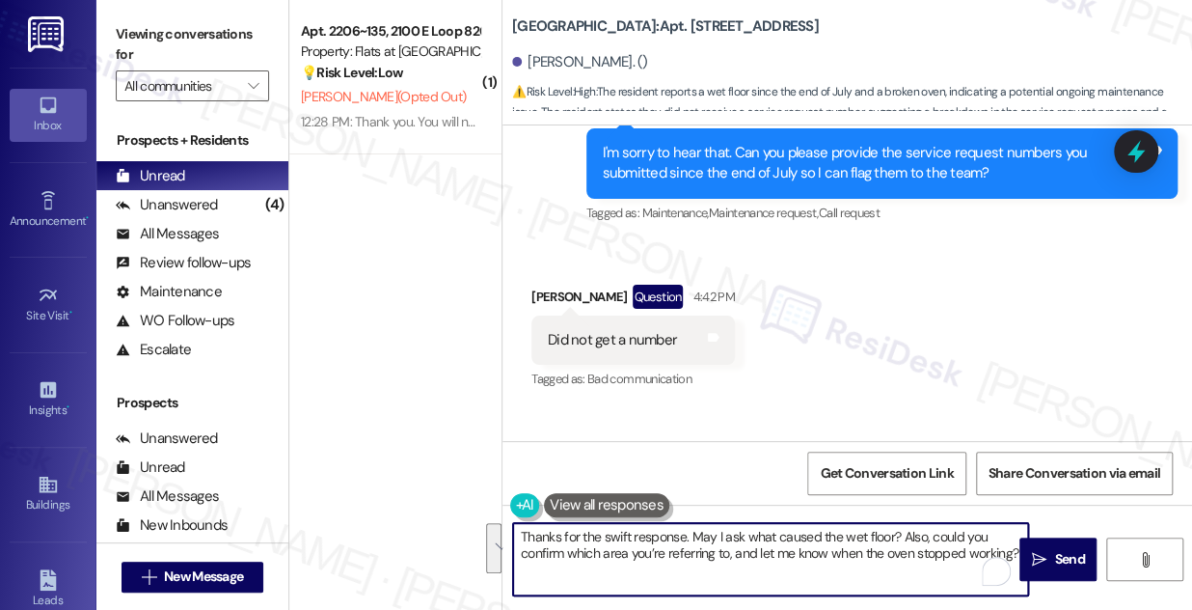
click at [753, 556] on textarea "Thanks for the swift response. May I ask what caused the wet floor? Also, could…" at bounding box center [770, 559] width 515 height 72
drag, startPoint x: 519, startPoint y: 551, endPoint x: 897, endPoint y: 520, distance: 379.4
click at [889, 519] on div "Thanks for the swift response. May I ask what caused the wet floor? Also, could…" at bounding box center [848, 577] width 690 height 145
click at [648, 550] on textarea "Thanks for the swift response. May I ask what caused the wet floor and confirm …" at bounding box center [770, 559] width 515 height 72
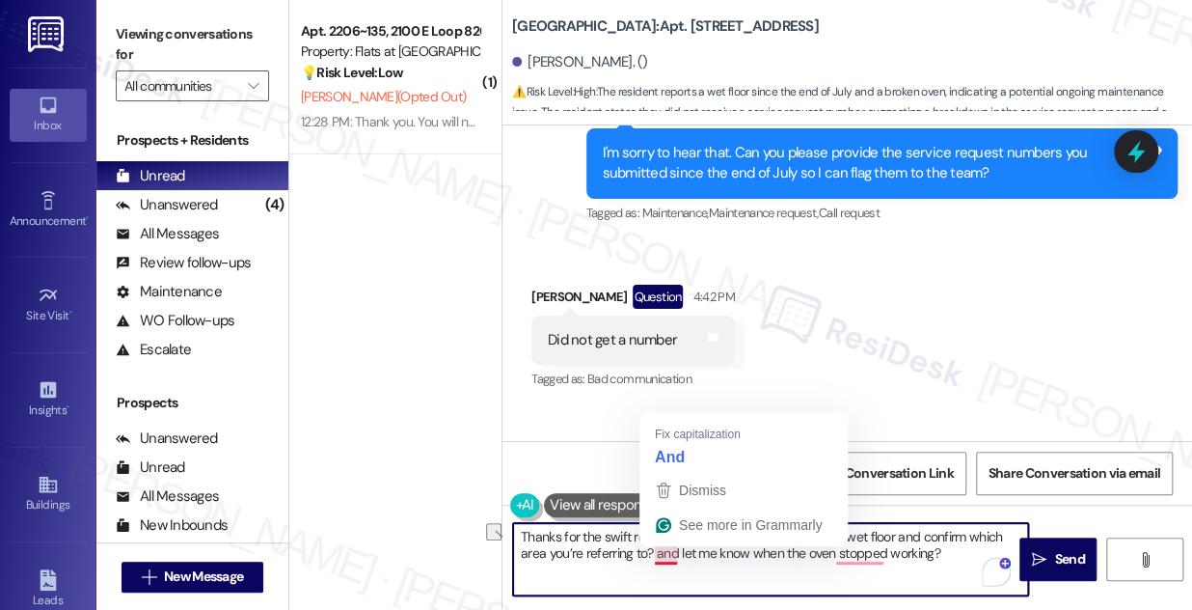
drag, startPoint x: 941, startPoint y: 550, endPoint x: 656, endPoint y: 551, distance: 284.6
click at [656, 551] on textarea "Thanks for the swift response. May I ask what caused the wet floor and confirm …" at bounding box center [770, 559] width 515 height 72
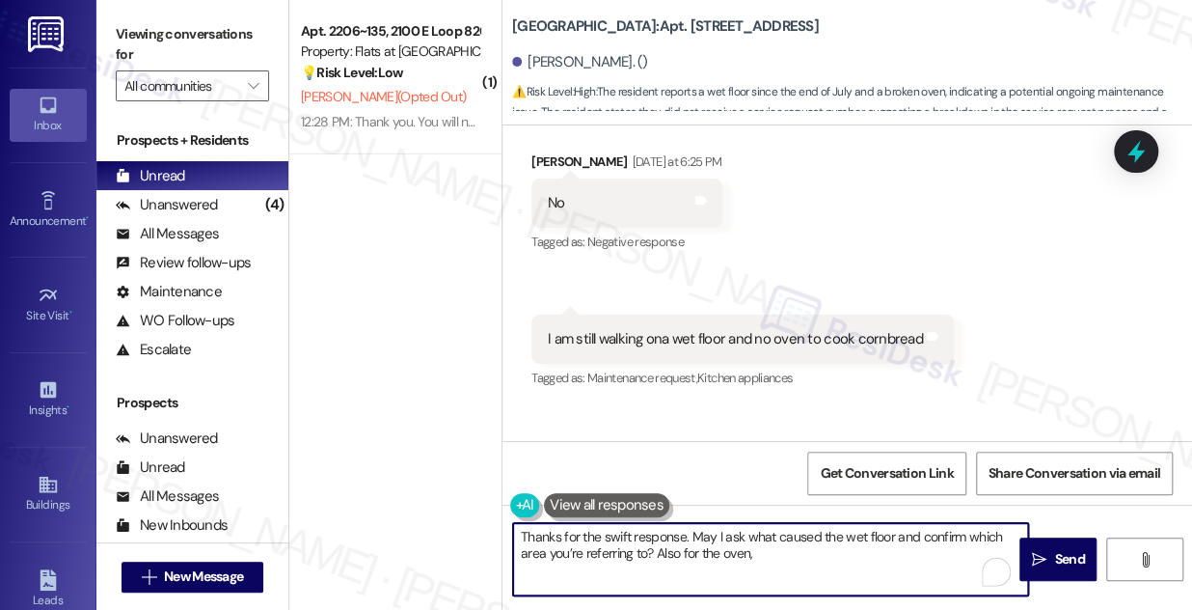
scroll to position [19359, 0]
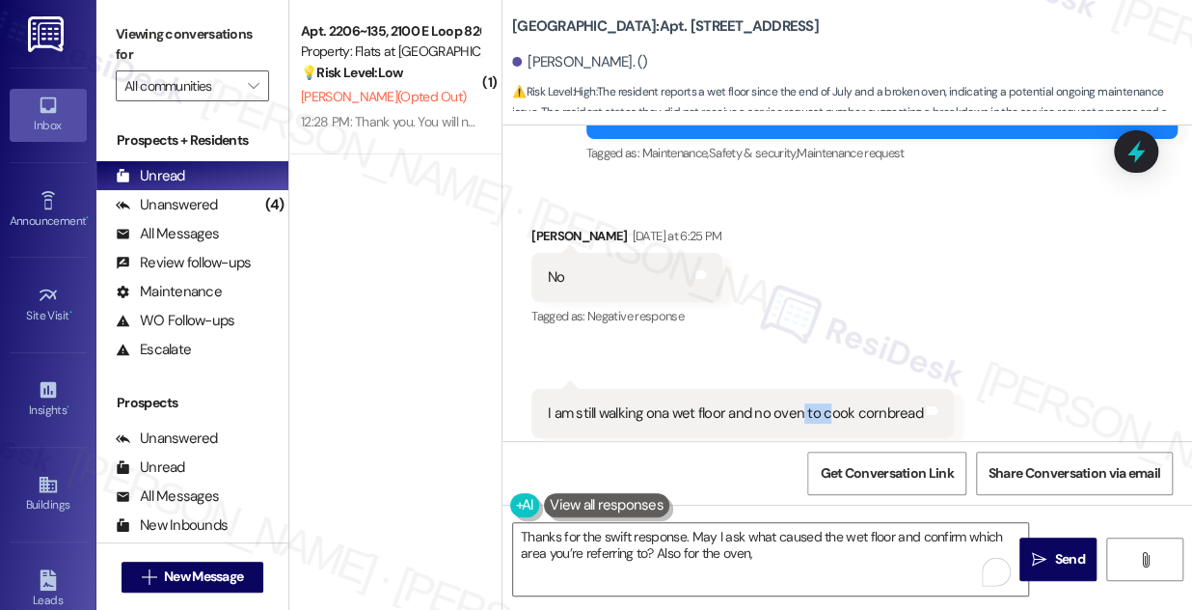
drag, startPoint x: 797, startPoint y: 282, endPoint x: 812, endPoint y: 285, distance: 15.7
click at [831, 403] on div "I am still walking ona wet floor and no oven to cook cornbread" at bounding box center [735, 413] width 375 height 20
click at [767, 403] on div "I am still walking ona wet floor and no oven to cook cornbread" at bounding box center [735, 413] width 375 height 20
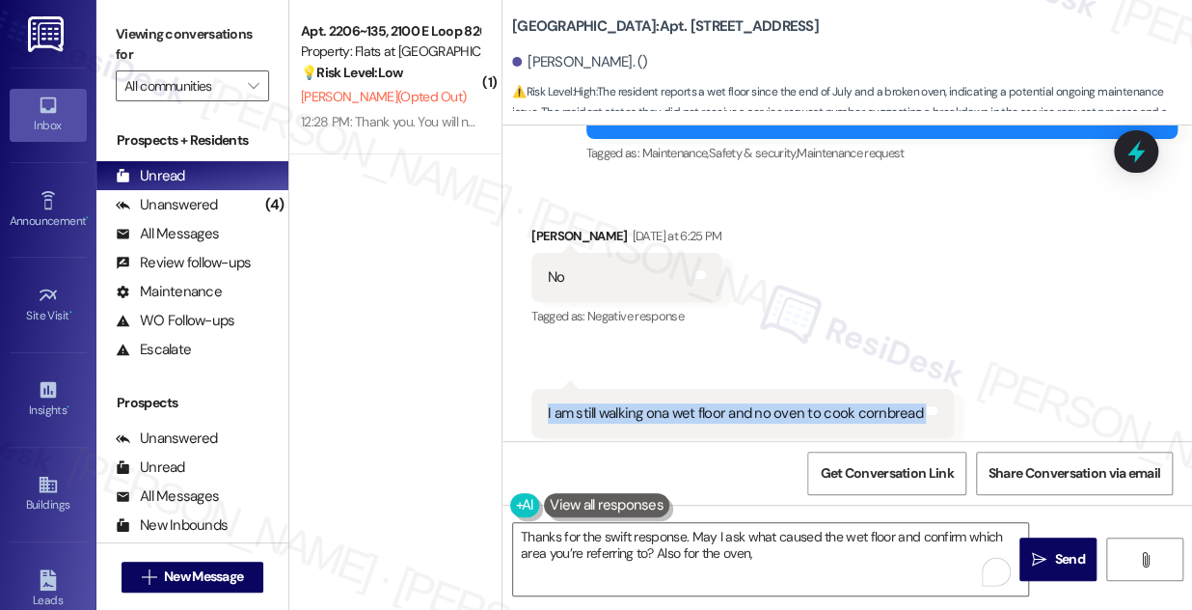
click at [767, 403] on div "I am still walking ona wet floor and no oven to cook cornbread" at bounding box center [735, 413] width 375 height 20
copy div "I am still walking ona wet floor and no oven to cook cornbread Tags and notes"
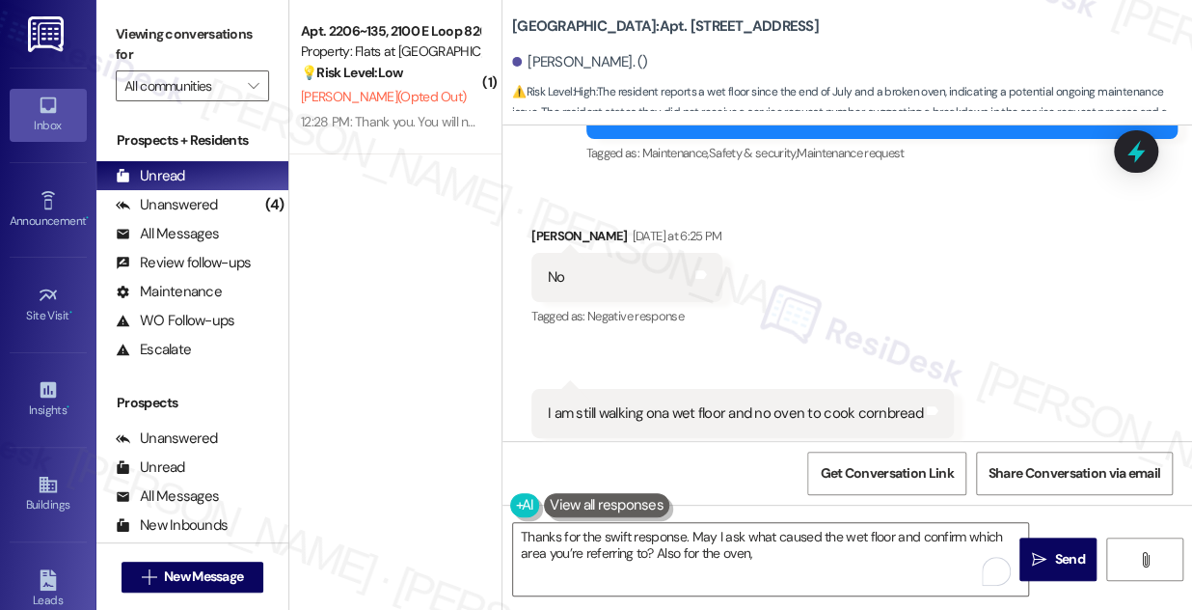
drag, startPoint x: 176, startPoint y: 32, endPoint x: 229, endPoint y: 68, distance: 64.0
click at [176, 32] on label "Viewing conversations for" at bounding box center [192, 44] width 153 height 51
click at [666, 555] on textarea "Thanks for the swift response. May I ask what caused the wet floor and confirm …" at bounding box center [770, 559] width 515 height 72
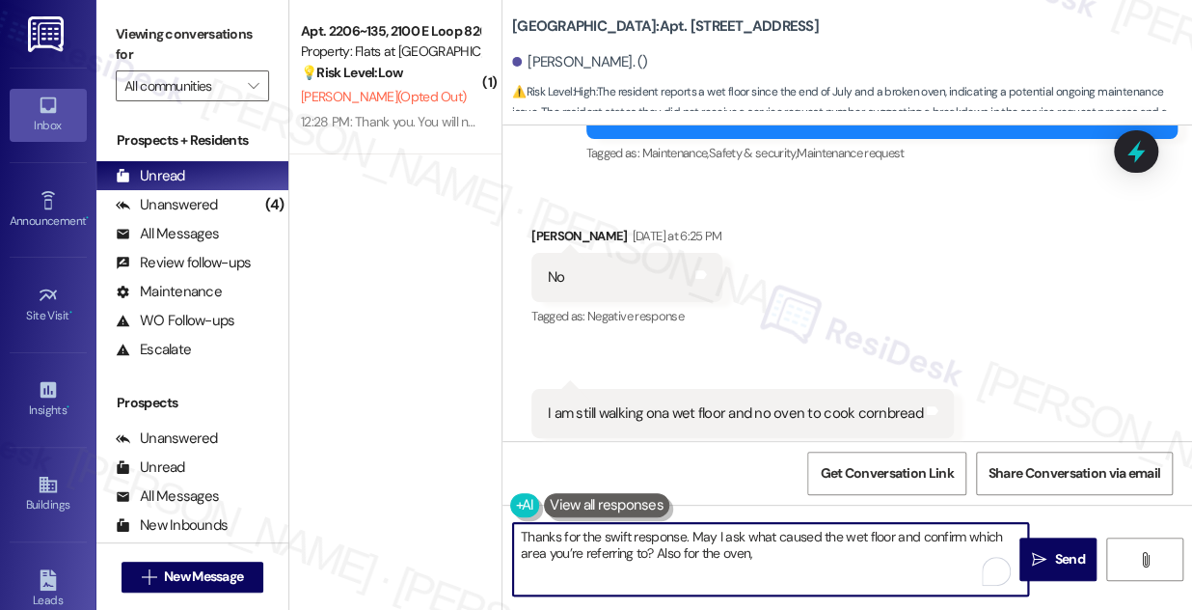
click at [666, 555] on textarea "Thanks for the swift response. May I ask what caused the wet floor and confirm …" at bounding box center [770, 559] width 515 height 72
click at [768, 555] on textarea "Thanks for the swift response. May I ask what caused the wet floor and confirm …" at bounding box center [770, 559] width 515 height 72
drag, startPoint x: 768, startPoint y: 555, endPoint x: 695, endPoint y: 534, distance: 76.3
click at [695, 534] on textarea "Thanks for the swift response. May I ask what caused the wet floor and confirm …" at bounding box center [770, 559] width 515 height 72
paste textarea "I’m sorry to hear that—you must be really inconvenienced. Could you tell me wha…"
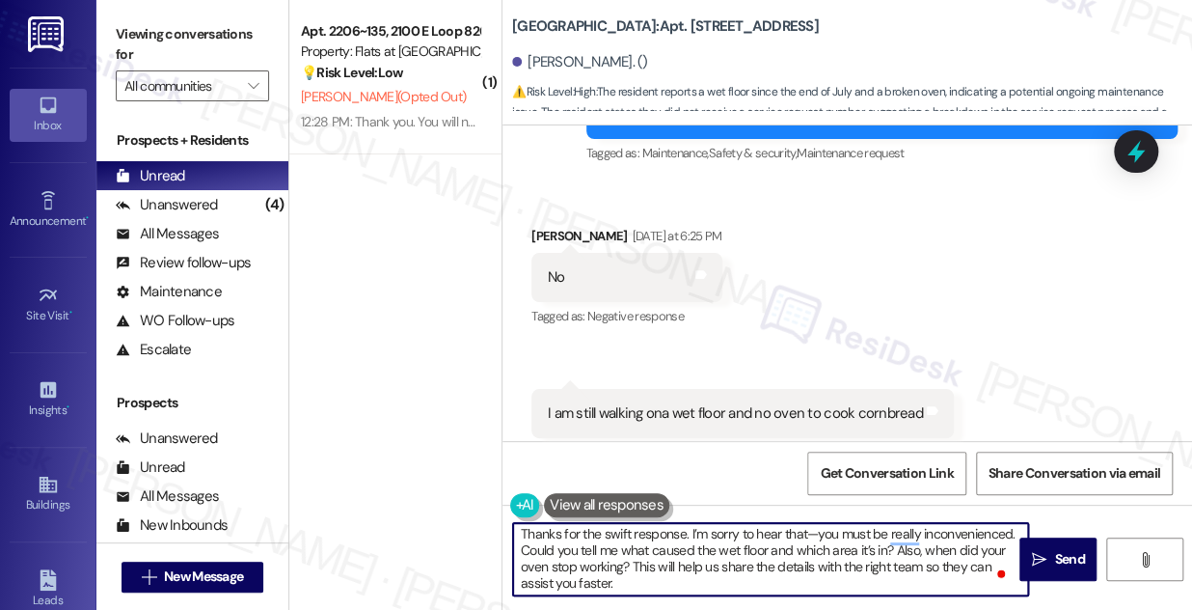
scroll to position [0, 0]
click at [805, 533] on textarea "Thanks for the swift response. I’m sorry to hear that—you must be really inconv…" at bounding box center [770, 559] width 515 height 72
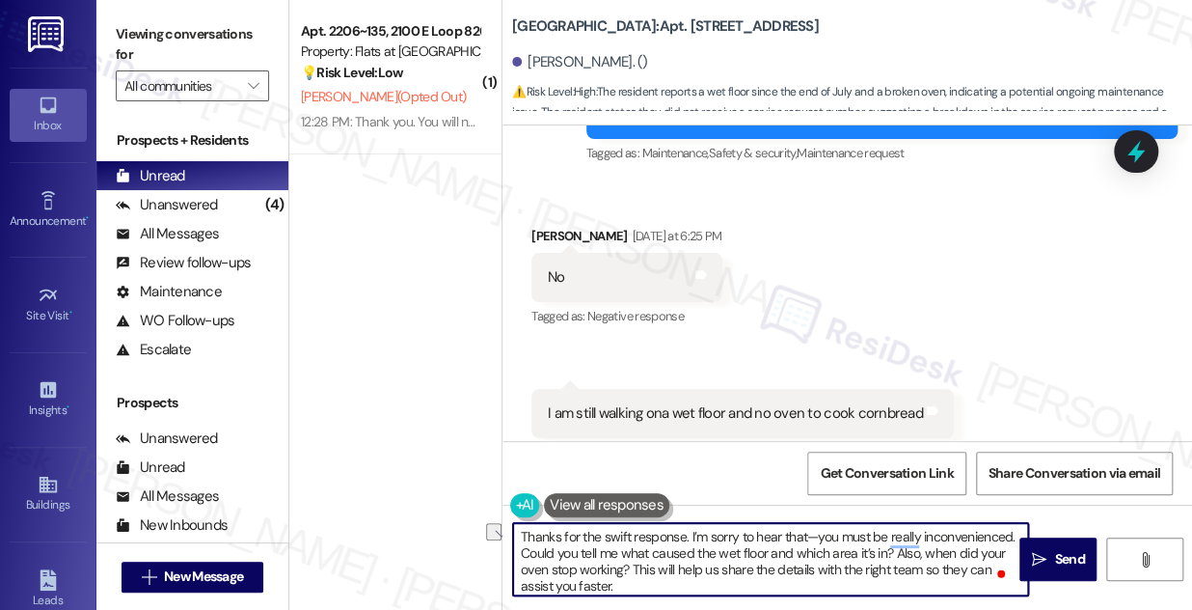
drag, startPoint x: 687, startPoint y: 536, endPoint x: 1021, endPoint y: 536, distance: 333.8
click at [1021, 536] on textarea "Thanks for the swift response. I’m sorry to hear that—you must be really inconv…" at bounding box center [770, 559] width 515 height 72
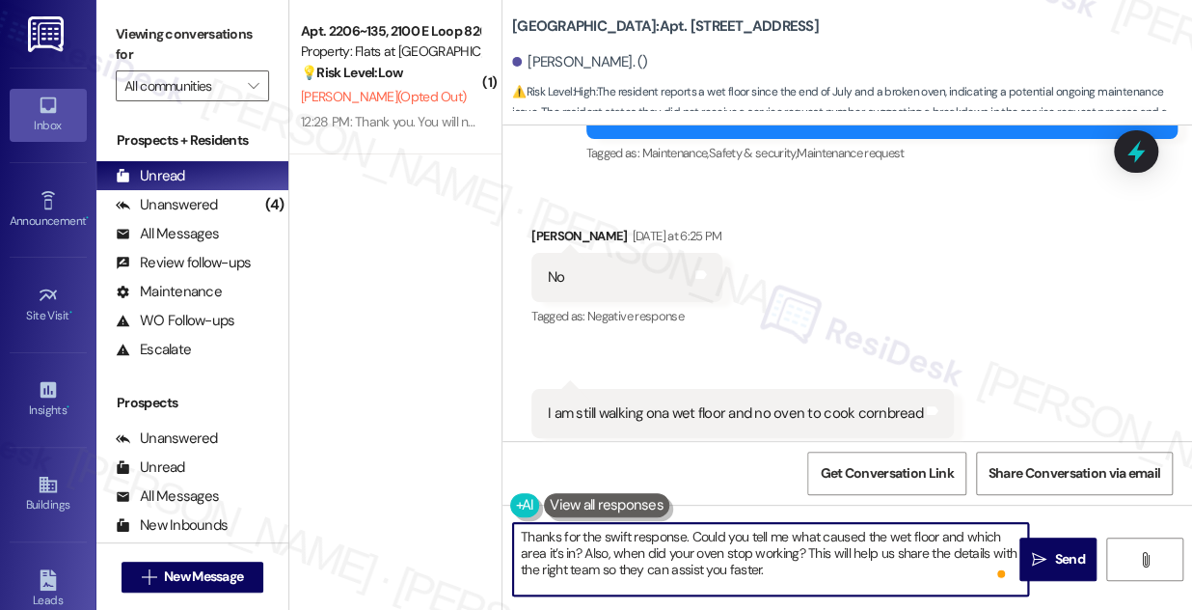
click at [707, 534] on textarea "Thanks for the swift response. Could you tell me what caused the wet floor and …" at bounding box center [770, 559] width 515 height 72
click at [789, 567] on textarea "Thanks for the swift response. Can you tell me what caused the wet floor and wh…" at bounding box center [770, 559] width 515 height 72
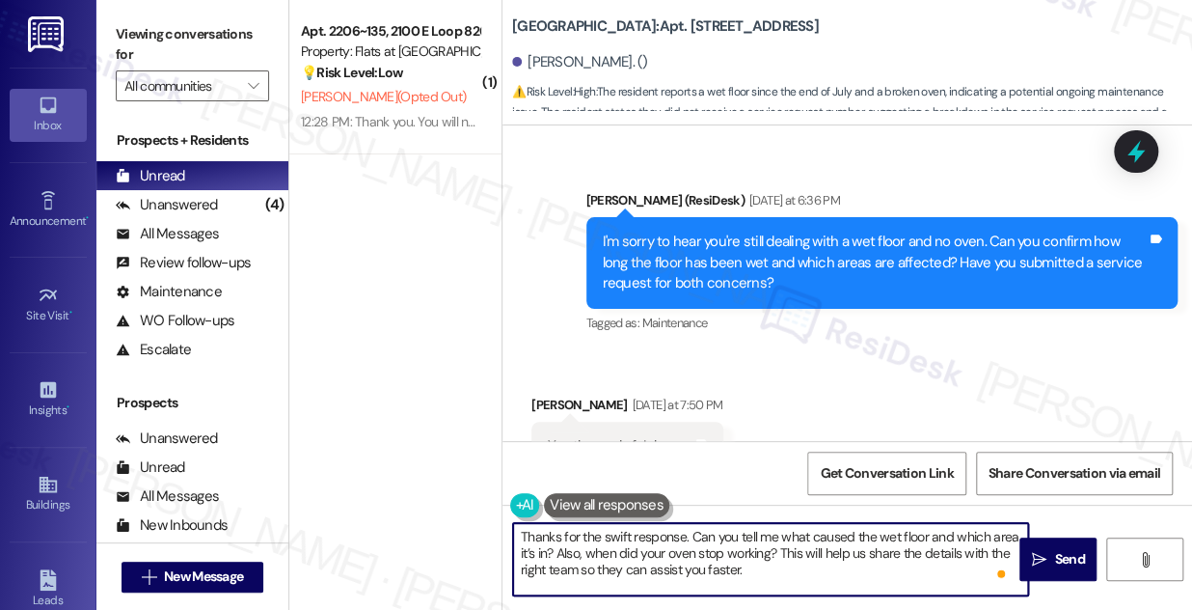
scroll to position [19797, 0]
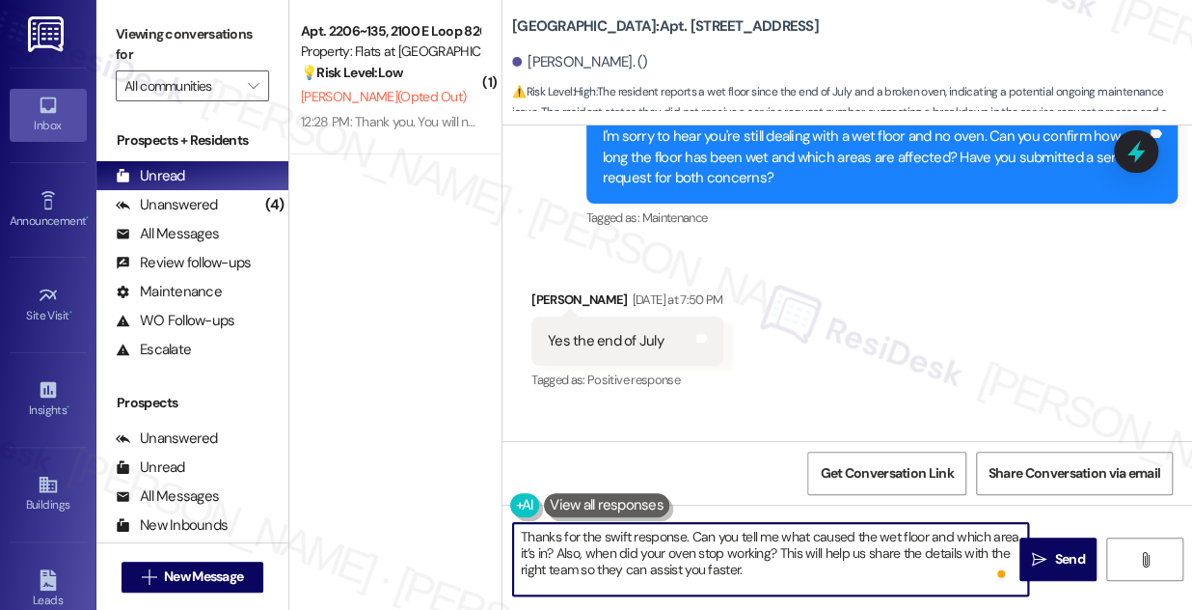
click at [521, 562] on textarea "Thanks for the swift response. Can you tell me what caused the wet floor and wh…" at bounding box center [770, 559] width 515 height 72
type textarea "Thanks for the swift response. Can you tell me what caused the wet floor and wh…"
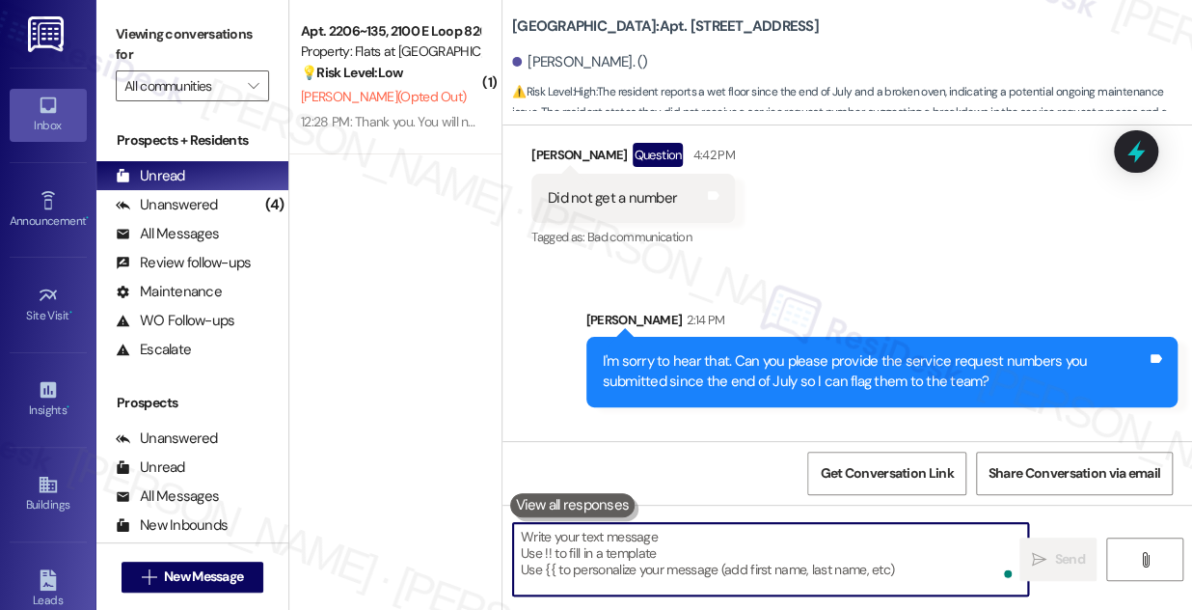
scroll to position [20323, 0]
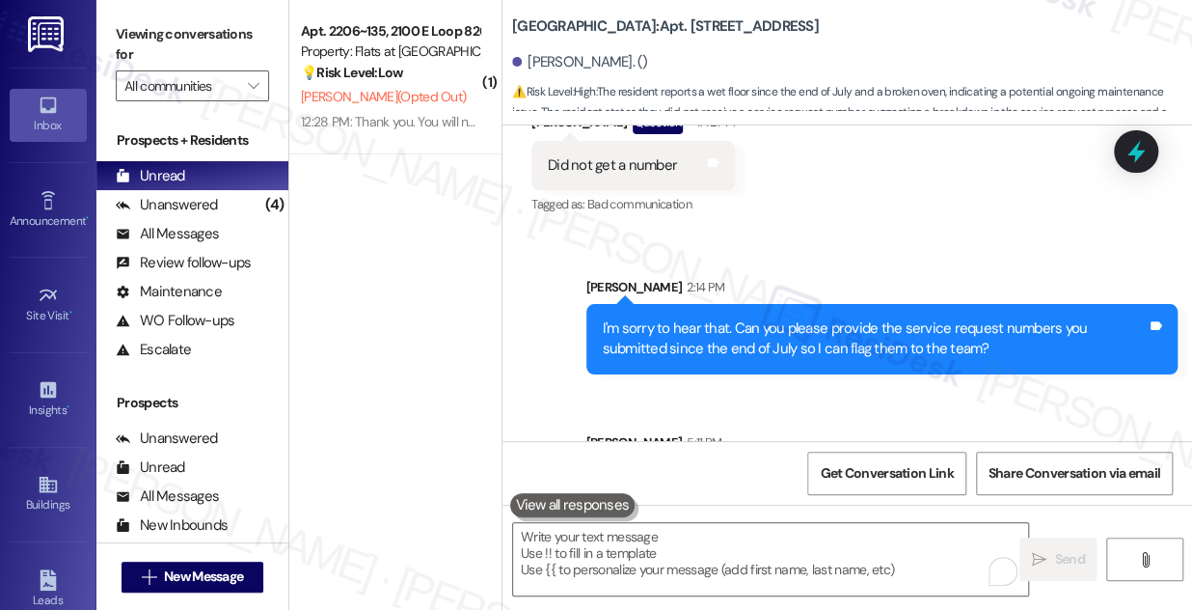
click at [749, 473] on div "Thanks for the swift response. Can you tell me what caused the wet floor and wh…" at bounding box center [875, 504] width 545 height 62
click at [774, 318] on div "I'm sorry to hear that. Can you please provide the service request numbers you …" at bounding box center [875, 338] width 545 height 41
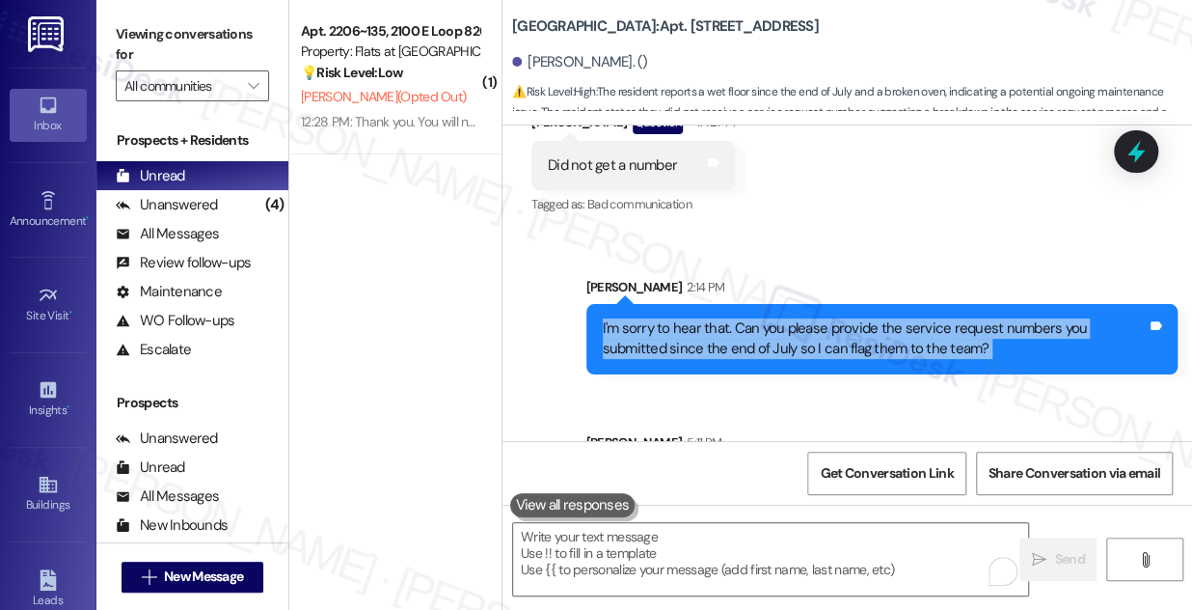
click at [774, 318] on div "I'm sorry to hear that. Can you please provide the service request numbers you …" at bounding box center [875, 338] width 545 height 41
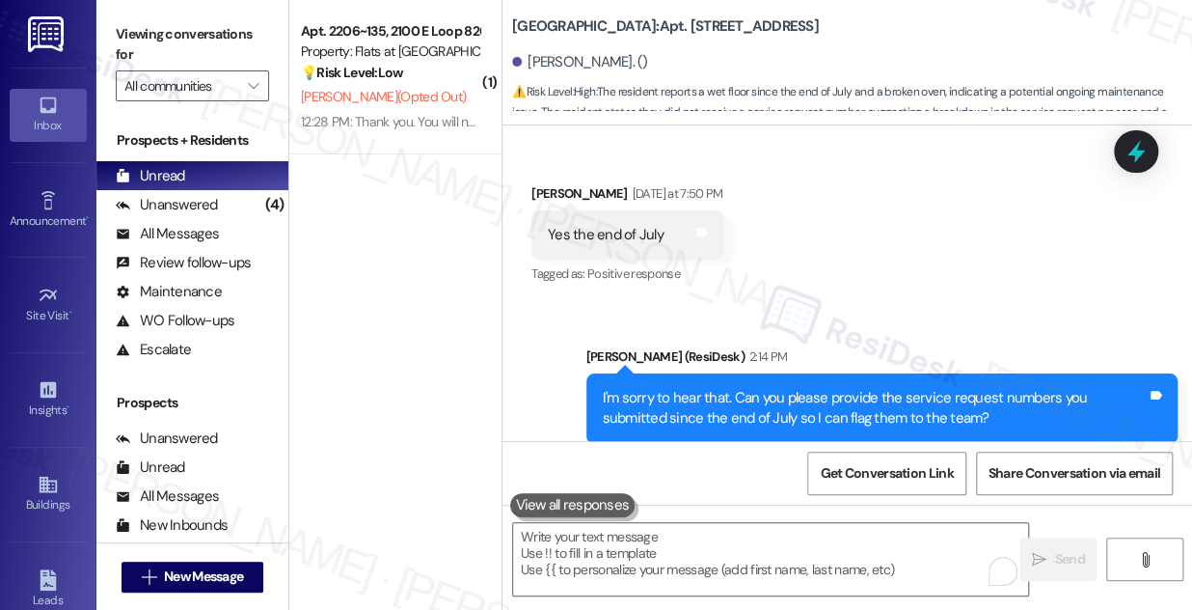
scroll to position [19886, 0]
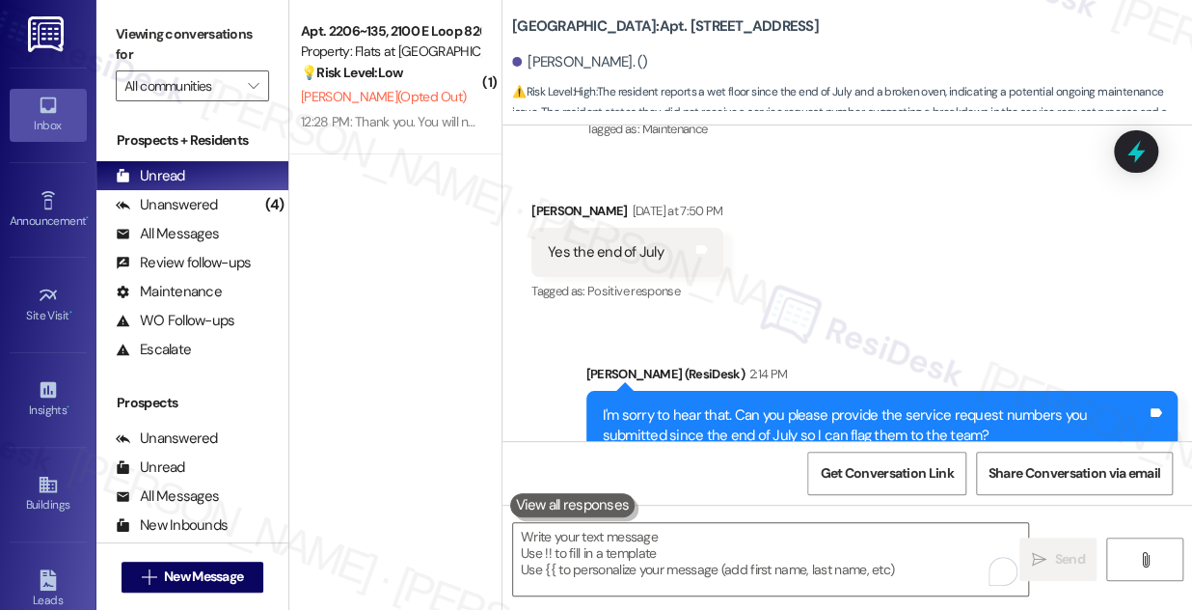
click at [717, 391] on div "I'm sorry to hear that. Can you please provide the service request numbers you …" at bounding box center [883, 426] width 592 height 70
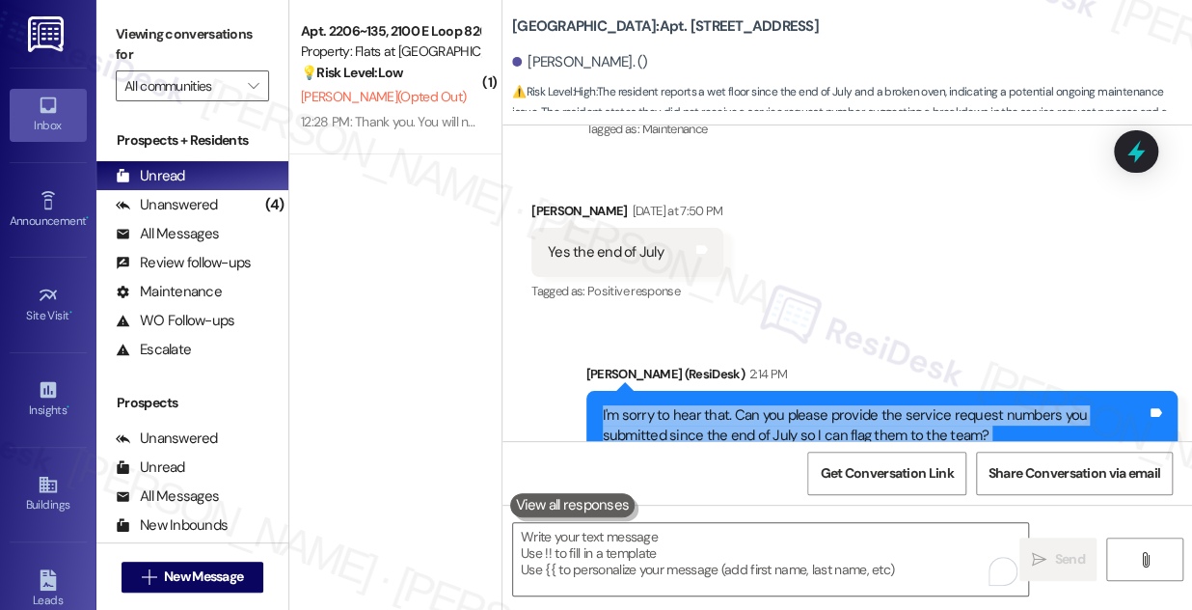
click at [717, 391] on div "I'm sorry to hear that. Can you please provide the service request numbers you …" at bounding box center [883, 426] width 592 height 70
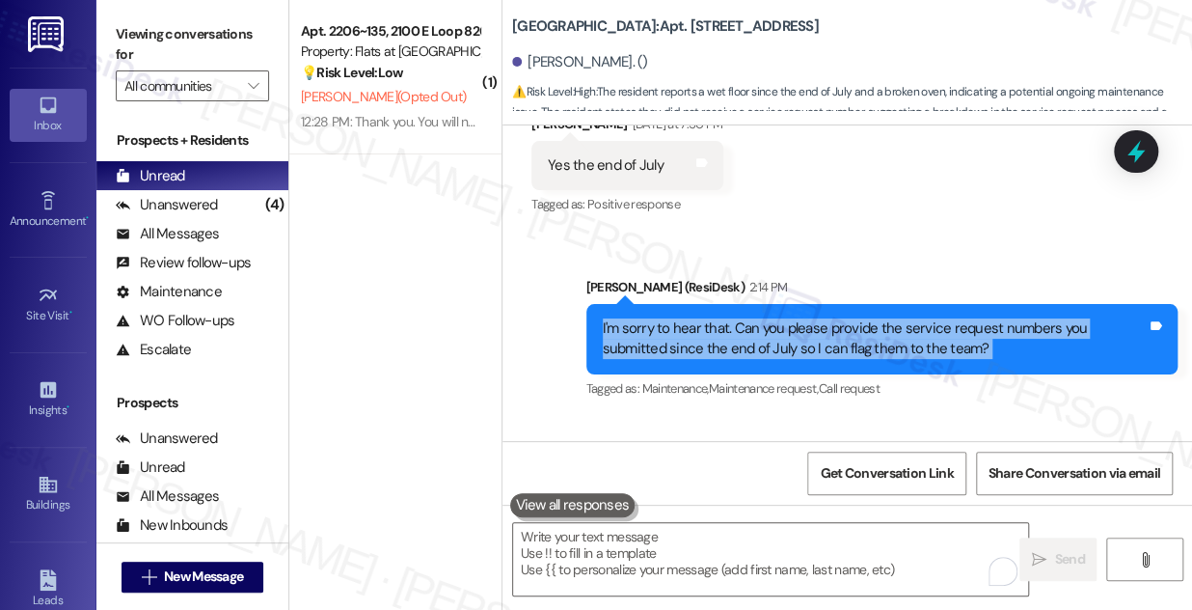
scroll to position [20323, 0]
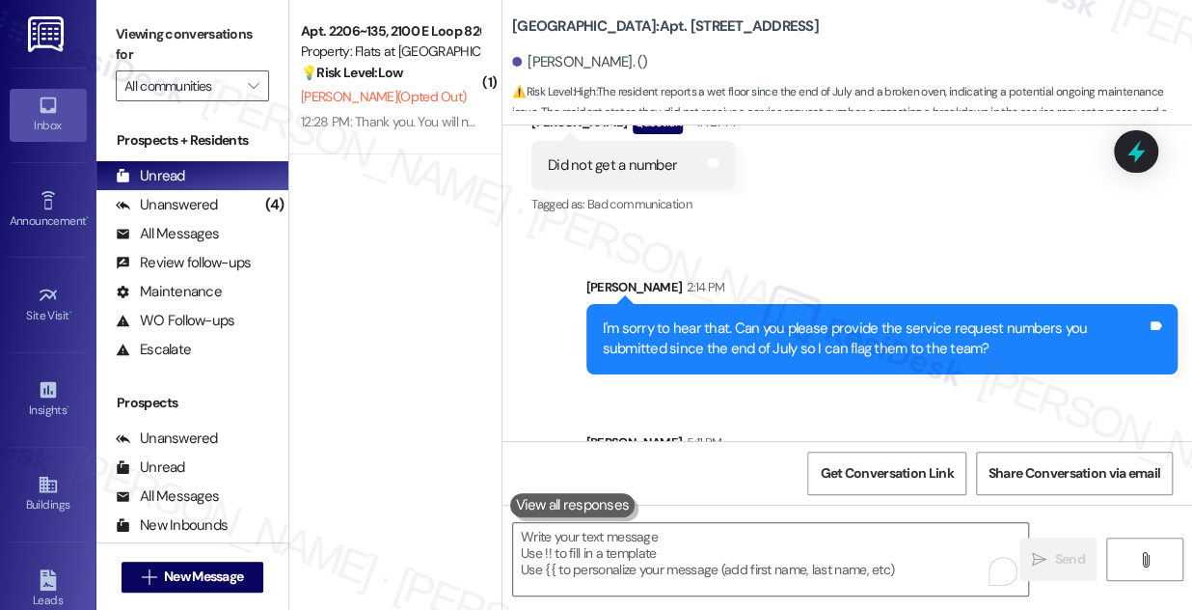
click at [749, 473] on div "Thanks for the swift response. Can you tell me what caused the wet floor and wh…" at bounding box center [875, 504] width 545 height 62
click at [217, 210] on div "Unanswered (4)" at bounding box center [192, 204] width 192 height 29
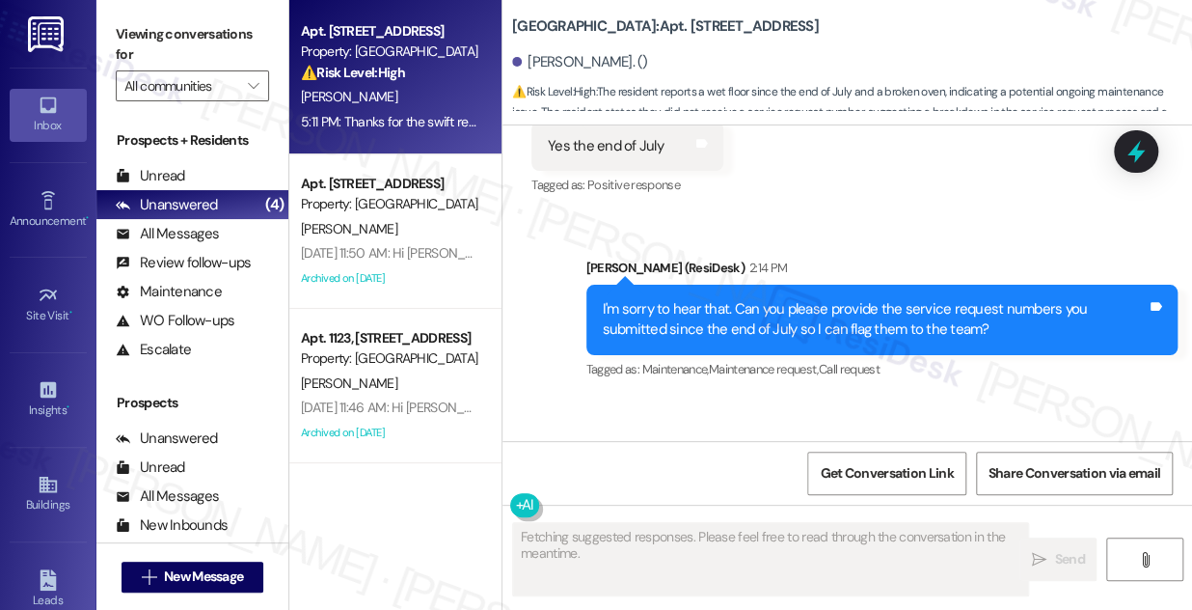
scroll to position [20198, 0]
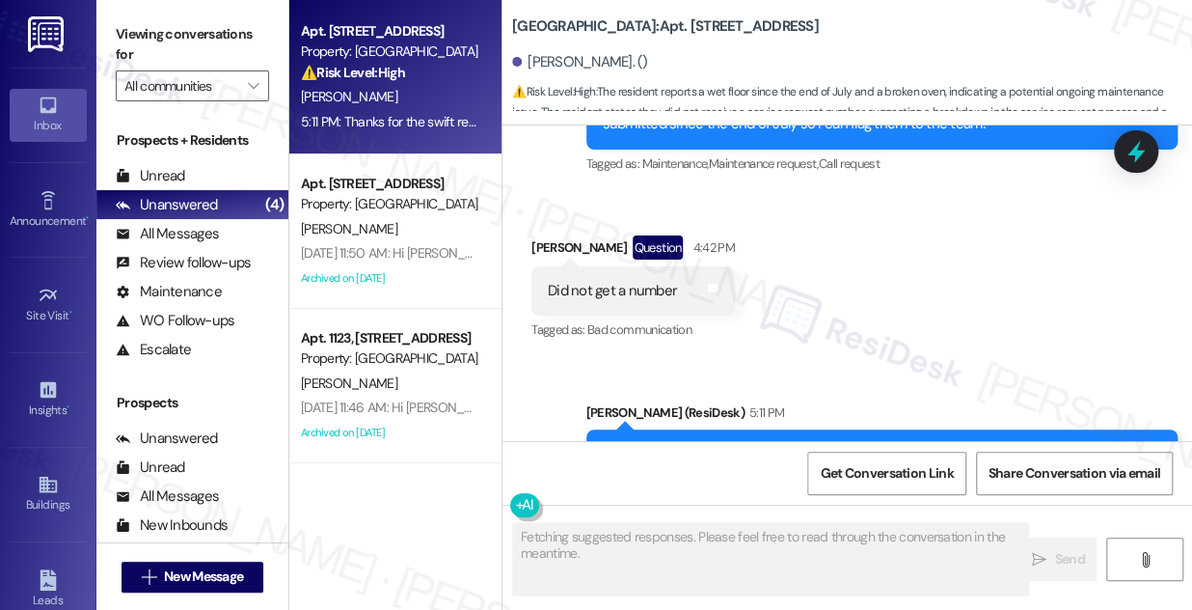
click at [702, 444] on div "Thanks for the swift response. Can you tell me what caused the wet floor and wh…" at bounding box center [875, 475] width 545 height 62
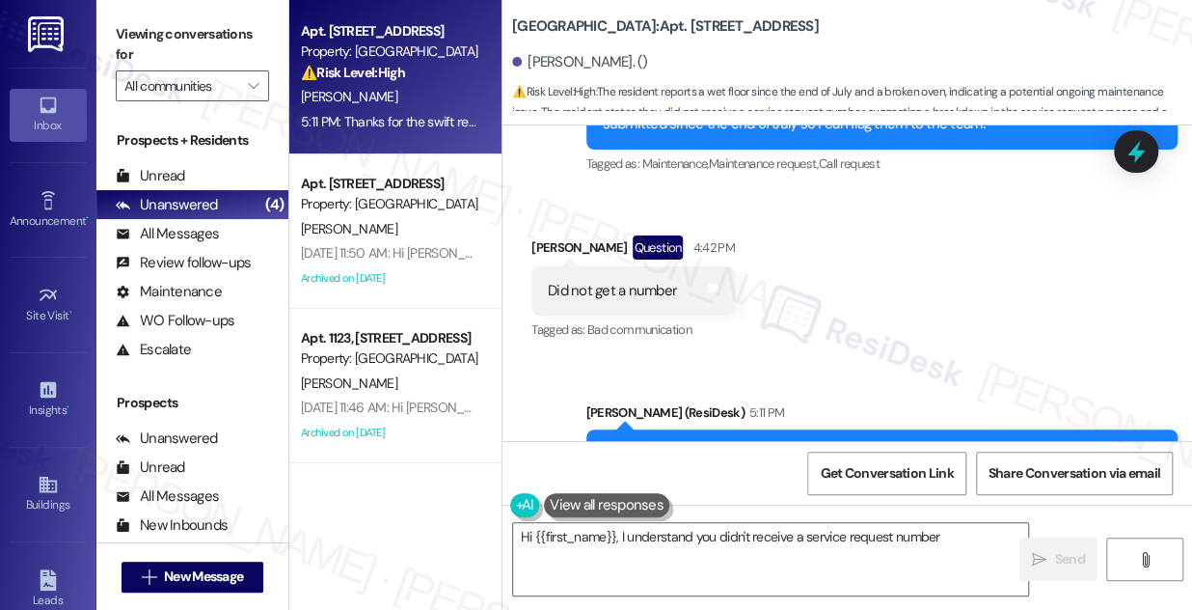
click at [814, 444] on div "Thanks for the swift response. Can you tell me what caused the wet floor and wh…" at bounding box center [875, 475] width 545 height 62
click at [813, 444] on div "Thanks for the swift response. Can you tell me what caused the wet floor and wh…" at bounding box center [875, 475] width 545 height 62
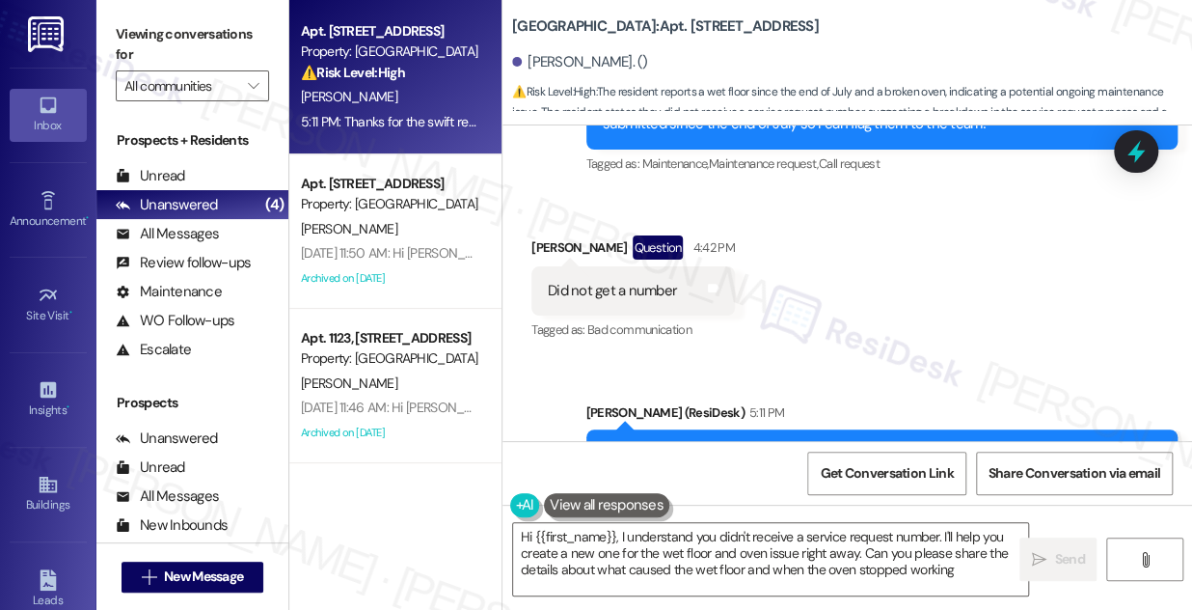
type textarea "Hi {{first_name}}, I understand you didn't receive a service request number. I'…"
click at [681, 444] on div "Thanks for the swift response. Can you tell me what caused the wet floor and wh…" at bounding box center [875, 475] width 545 height 62
click at [887, 233] on div "Received via SMS [PERSON_NAME] Question 4:42 PM Did not get a number Tags and n…" at bounding box center [848, 275] width 690 height 167
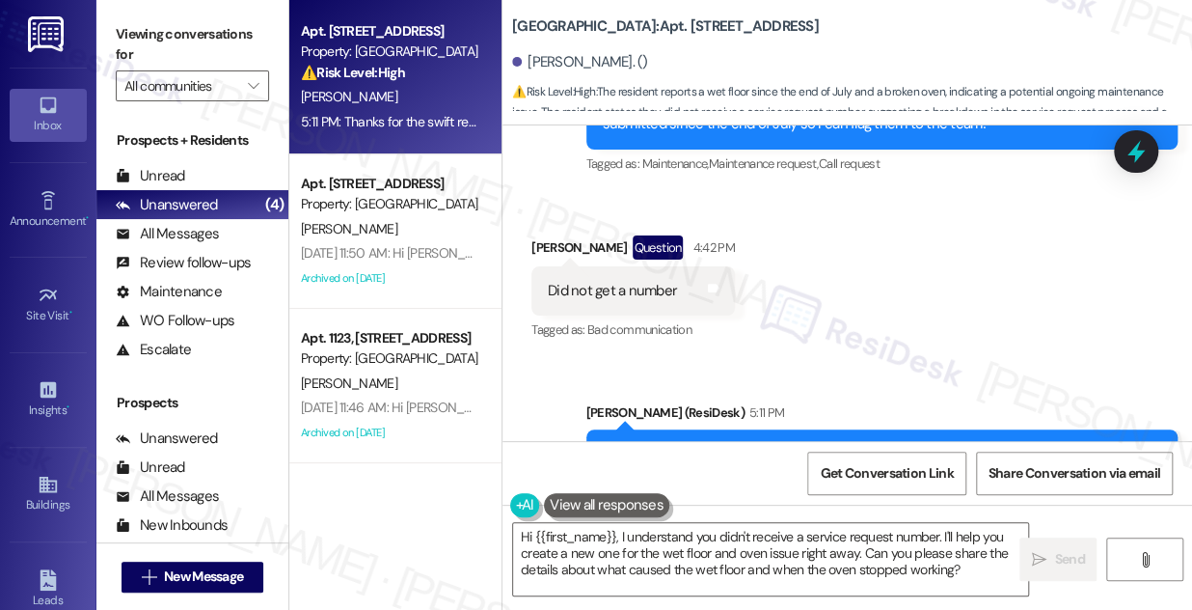
click at [779, 444] on div "Thanks for the swift response. Can you tell me what caused the wet floor and wh…" at bounding box center [875, 475] width 545 height 62
click at [778, 444] on div "Thanks for the swift response. Can you tell me what caused the wet floor and wh…" at bounding box center [875, 475] width 545 height 62
click at [870, 359] on div "Sent via SMS [PERSON_NAME] (ResiDesk) 5:11 PM Thanks for the swift response. Ca…" at bounding box center [848, 461] width 690 height 205
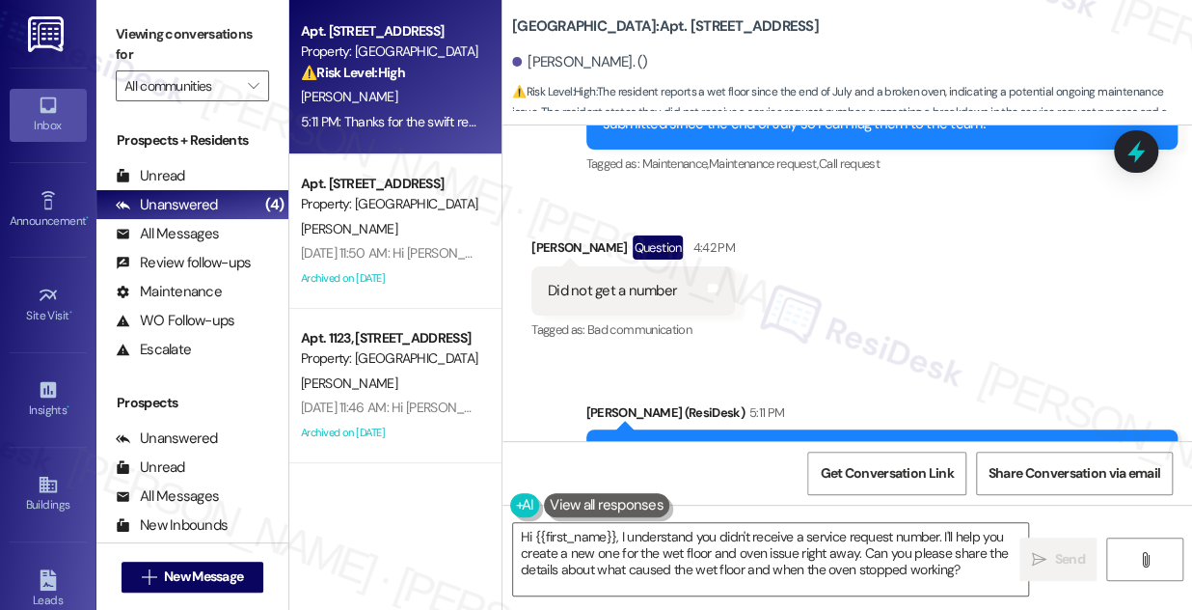
click at [683, 444] on div "Thanks for the swift response. Can you tell me what caused the wet floor and wh…" at bounding box center [875, 475] width 545 height 62
click at [684, 444] on div "Thanks for the swift response. Can you tell me what caused the wet floor and wh…" at bounding box center [875, 475] width 545 height 62
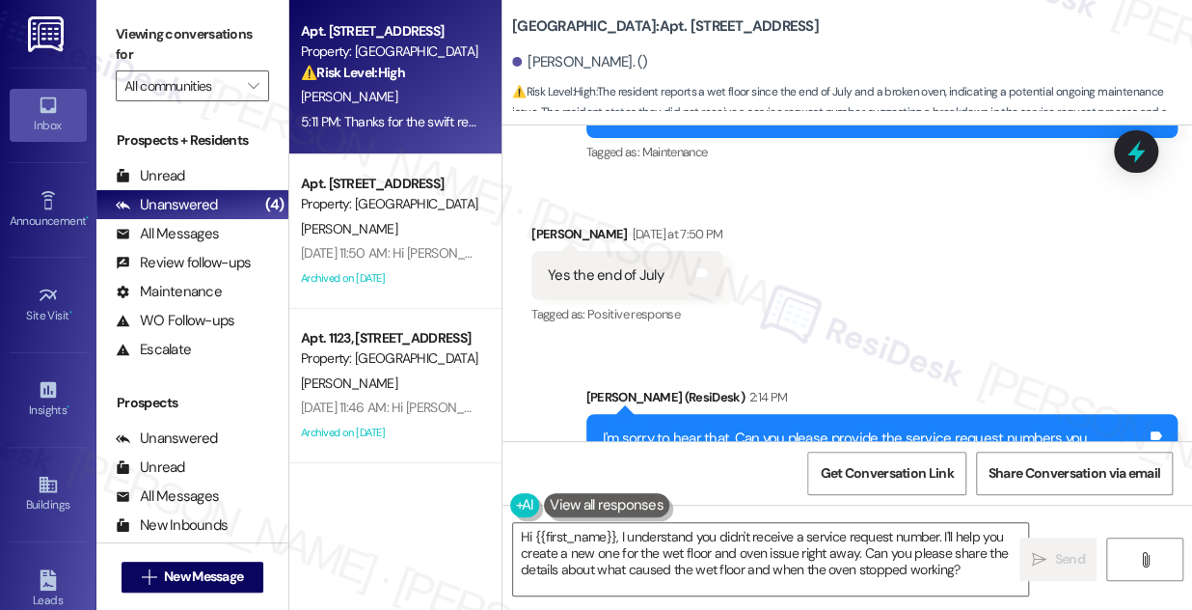
scroll to position [19671, 0]
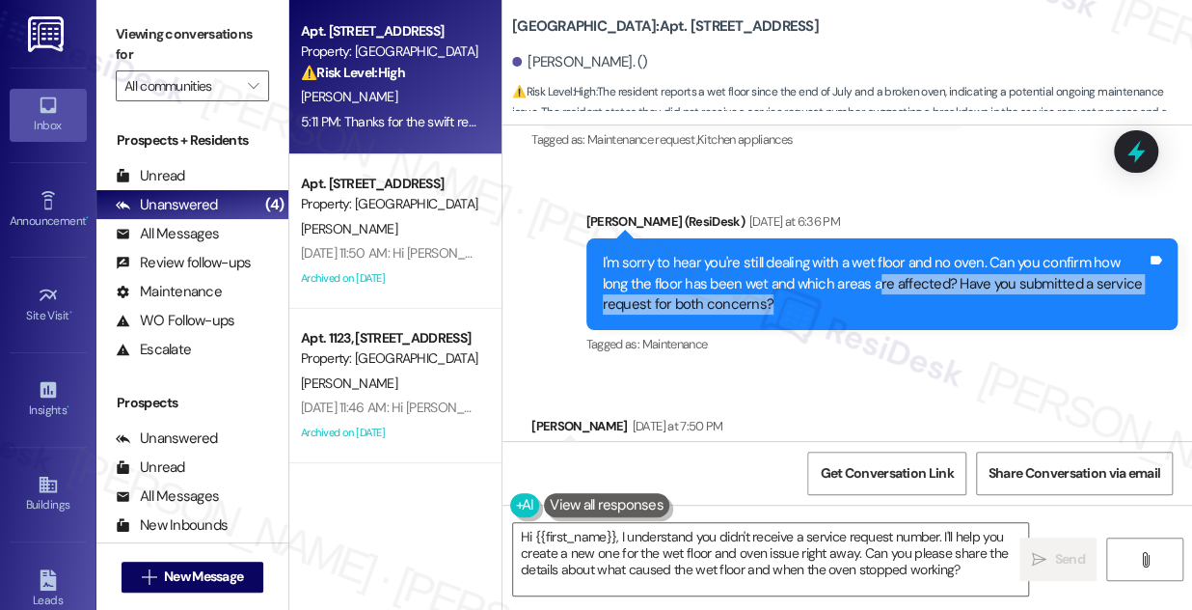
drag, startPoint x: 848, startPoint y: 158, endPoint x: 889, endPoint y: 178, distance: 45.8
click at [889, 253] on div "I'm sorry to hear you're still dealing with a wet floor and no oven. Can you co…" at bounding box center [875, 284] width 545 height 62
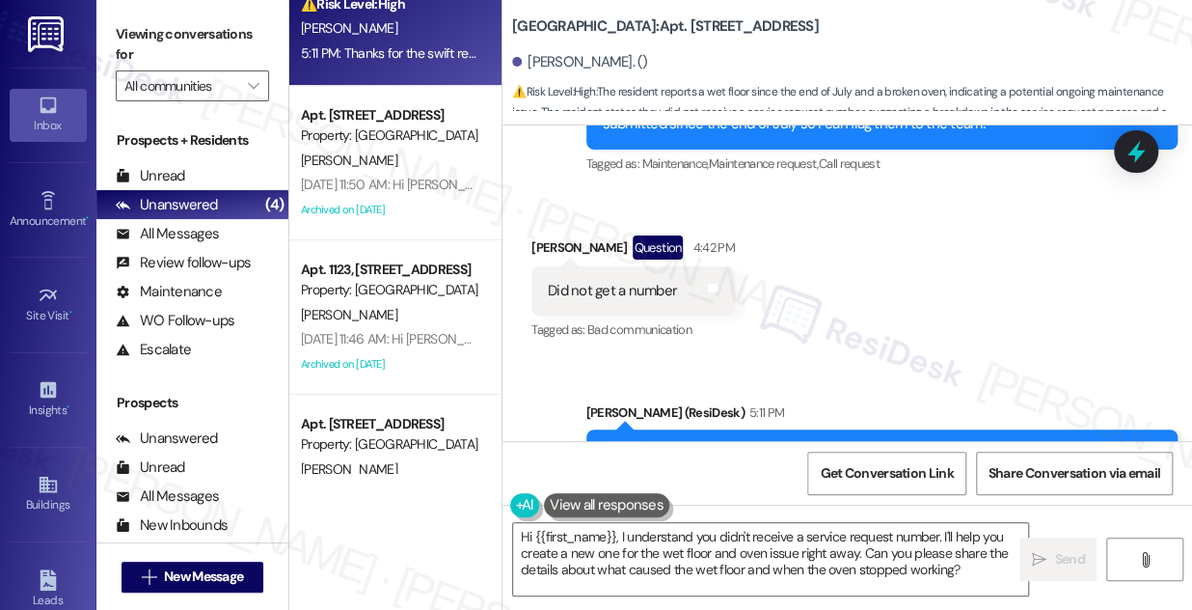
scroll to position [144, 0]
